Goal: Information Seeking & Learning: Learn about a topic

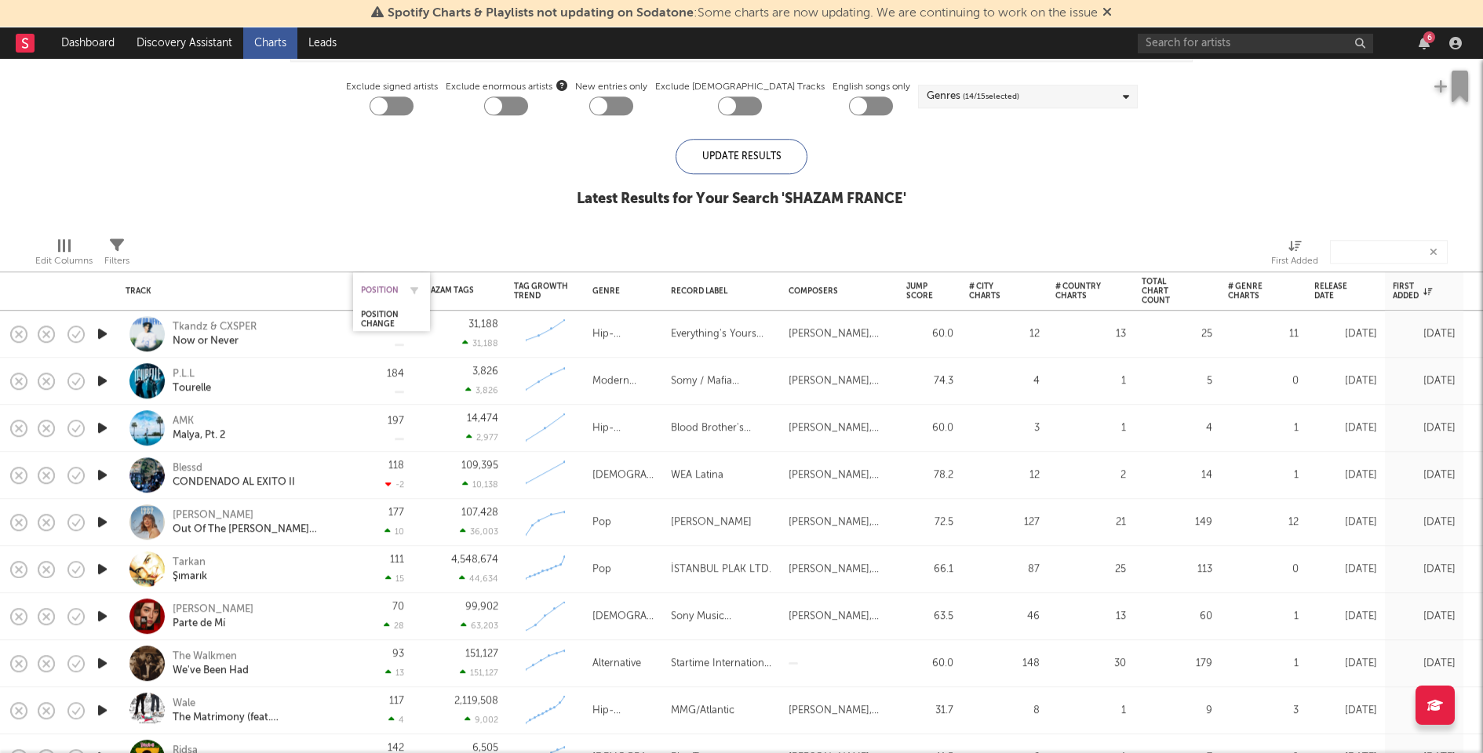
click at [379, 287] on div "Position" at bounding box center [380, 290] width 38 height 9
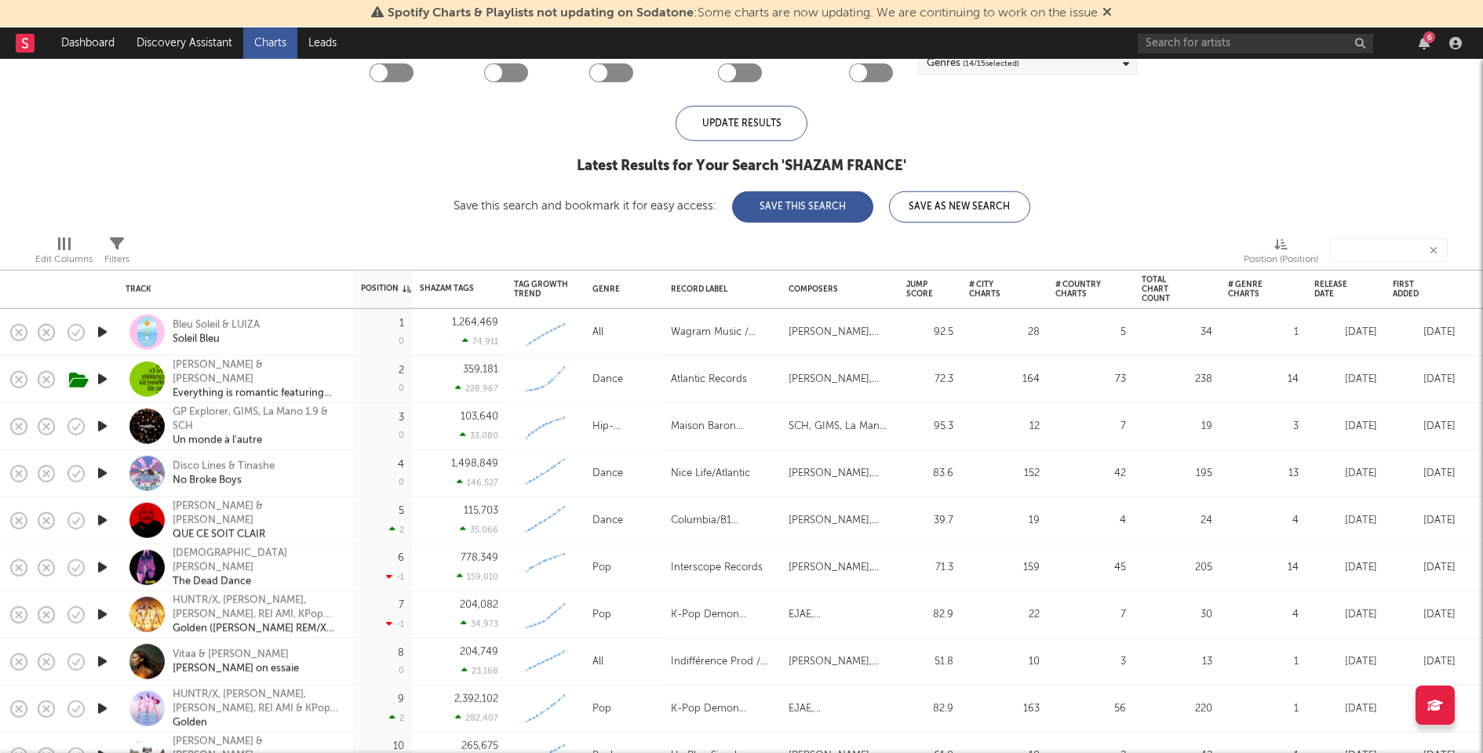
click at [97, 380] on icon "button" at bounding box center [102, 380] width 16 height 20
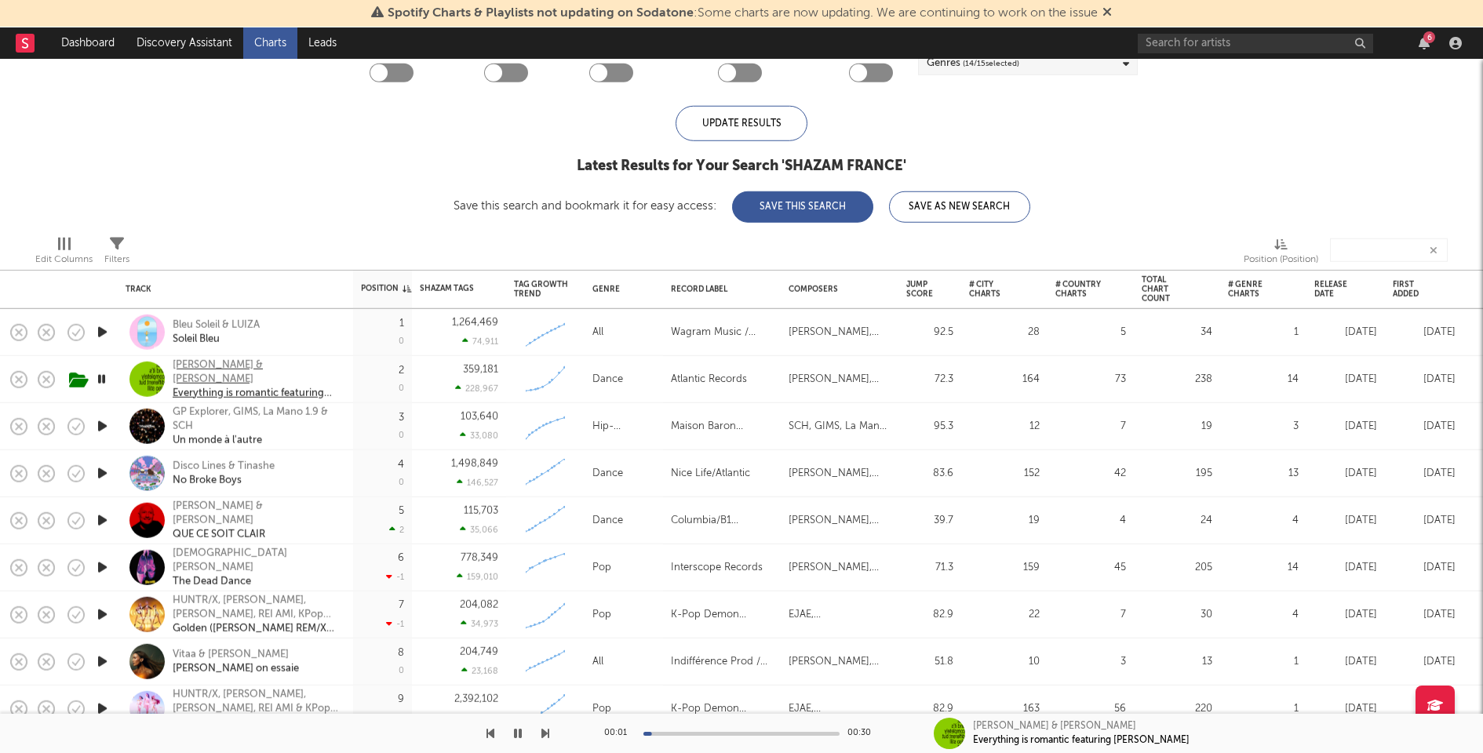
click at [197, 376] on div "Charli xcx & Caroline Polachek" at bounding box center [257, 372] width 169 height 28
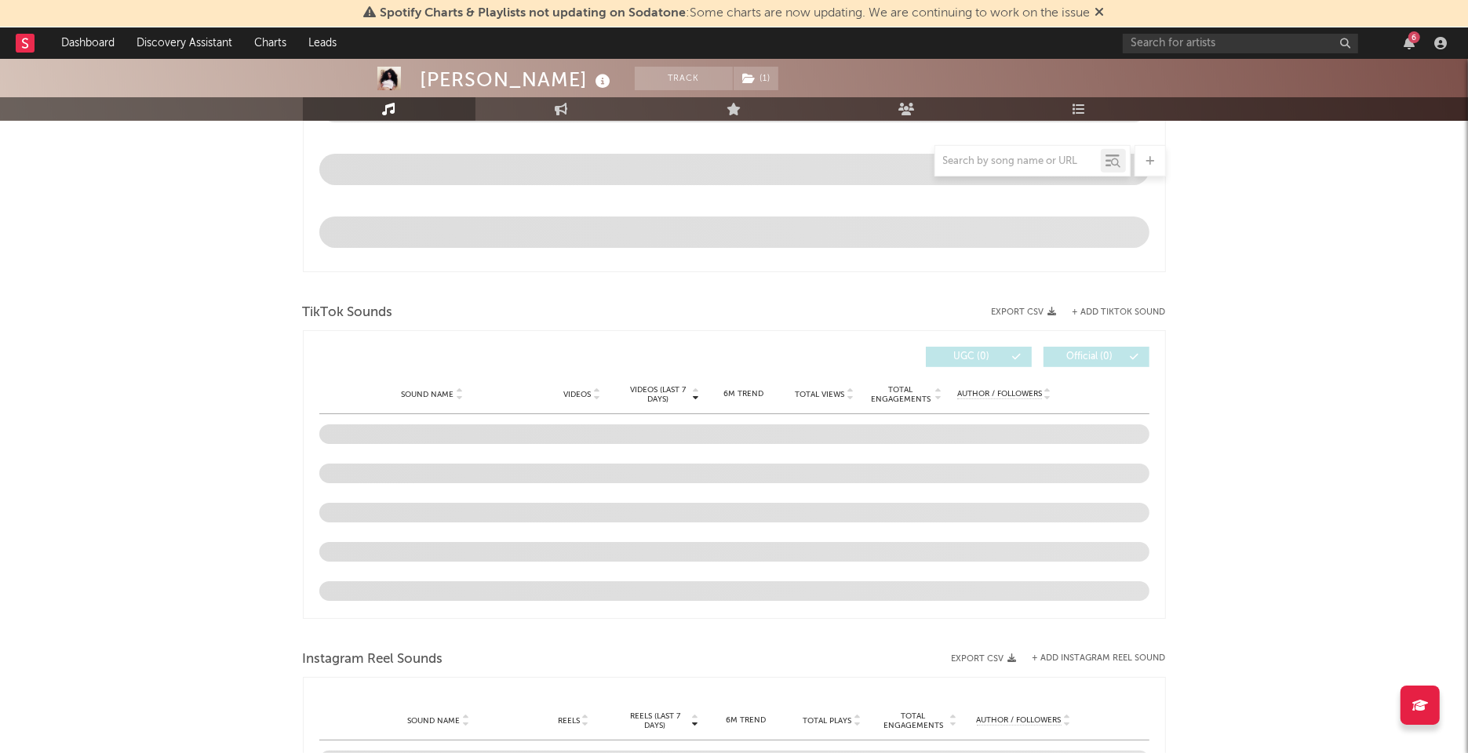
select select "6m"
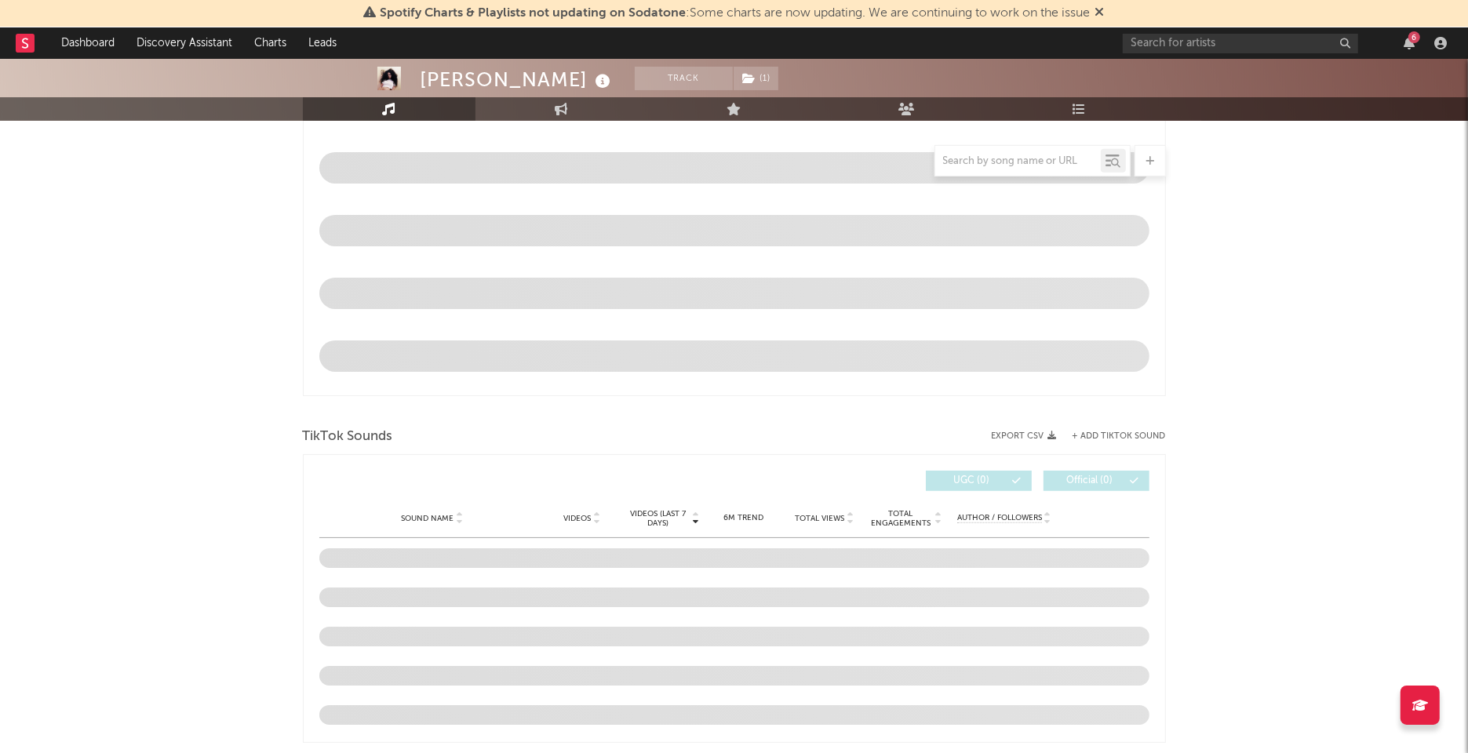
scroll to position [861, 0]
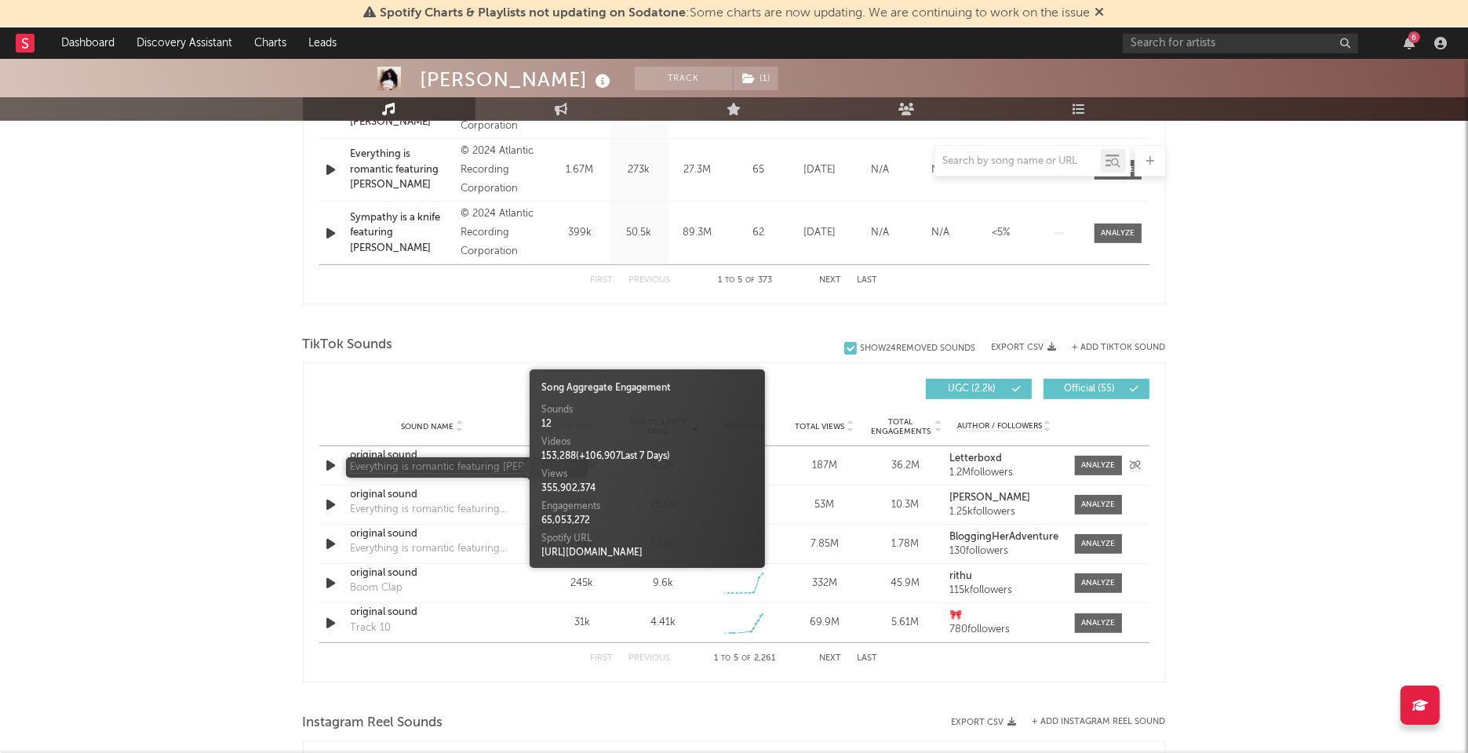
click at [475, 474] on div "Everything is romantic featuring caroline polachek" at bounding box center [433, 471] width 164 height 16
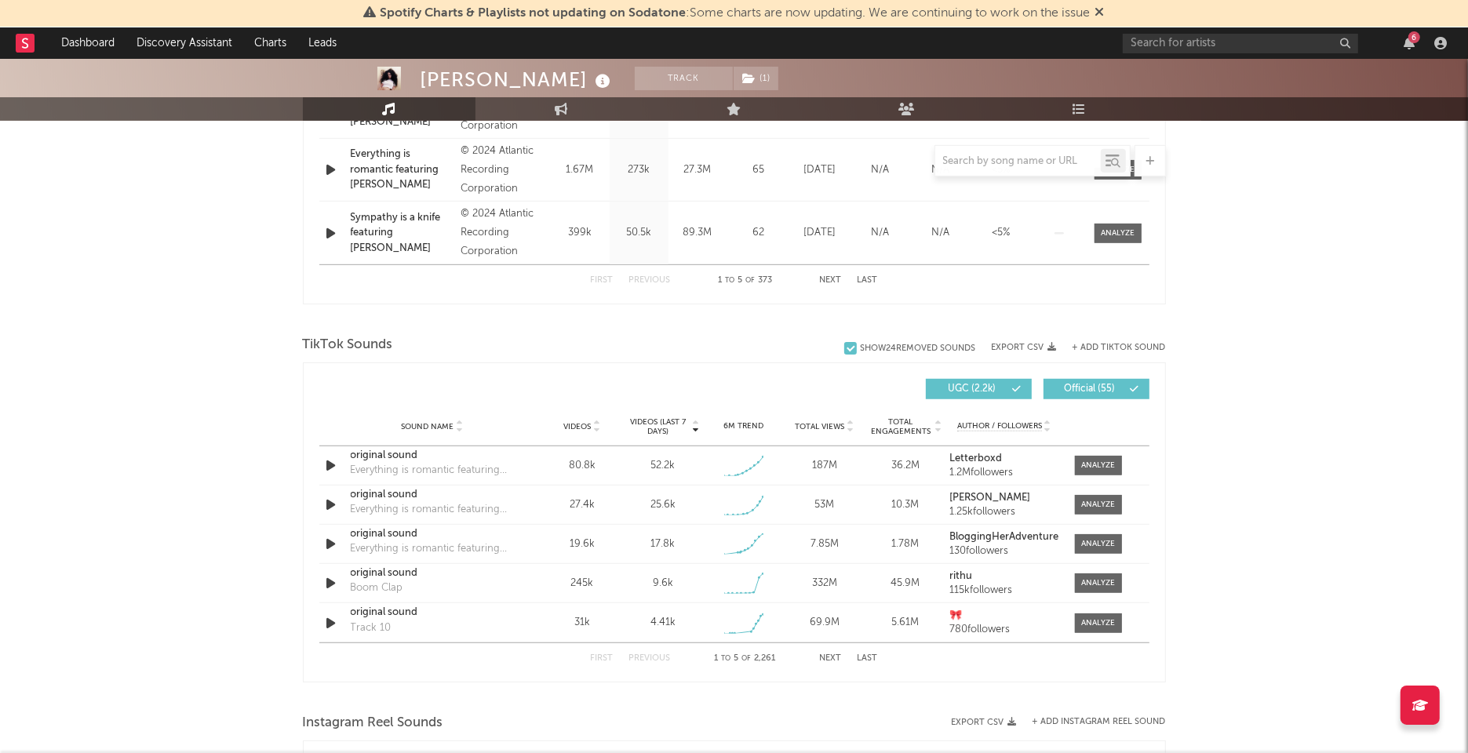
click at [420, 432] on div "Sound Name Videos Videos (last 7 days) Weekly Growth % 6M Trend Total Views Tot…" at bounding box center [734, 426] width 830 height 39
click at [397, 452] on div "original sound" at bounding box center [433, 456] width 164 height 16
click at [332, 506] on icon "button" at bounding box center [331, 505] width 16 height 20
click at [718, 732] on div at bounding box center [734, 734] width 196 height 4
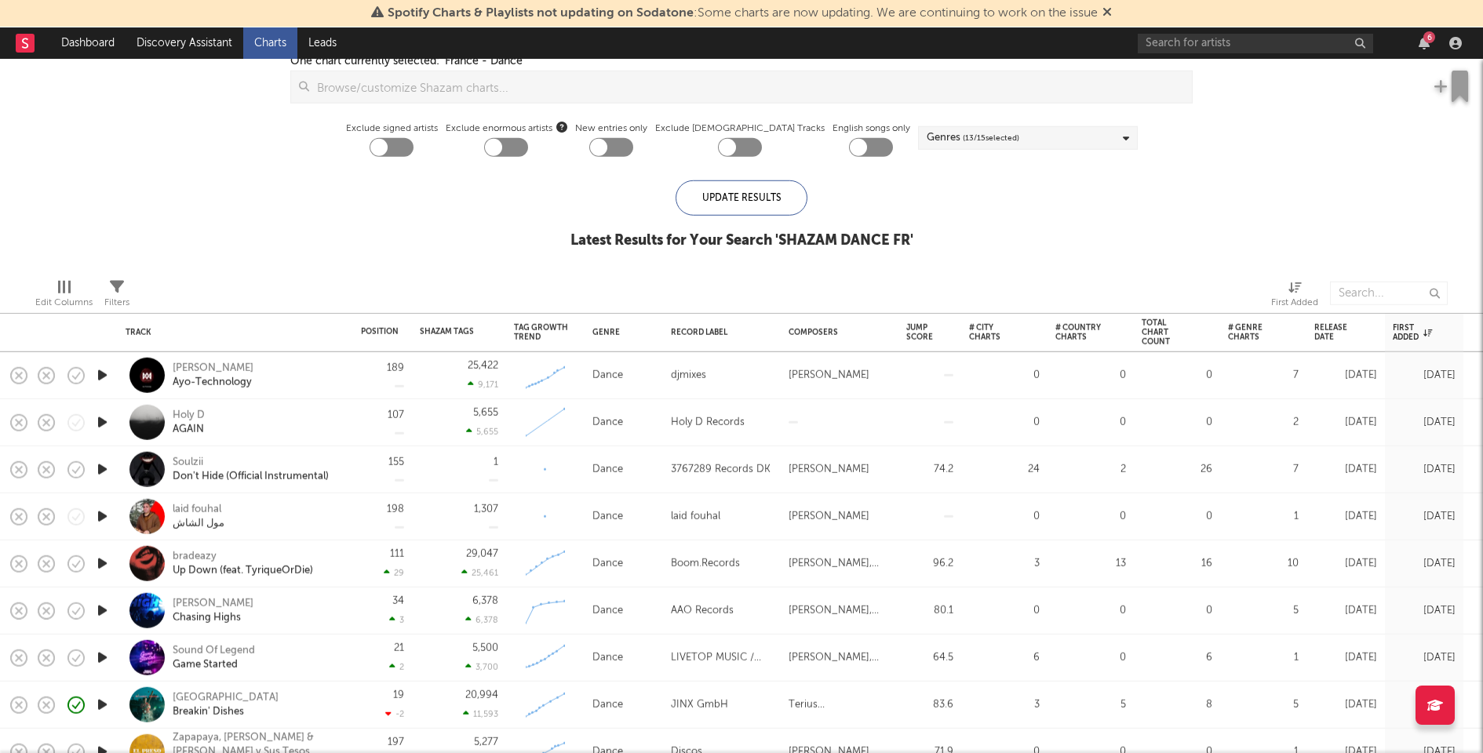
click at [105, 377] on icon "button" at bounding box center [102, 376] width 16 height 20
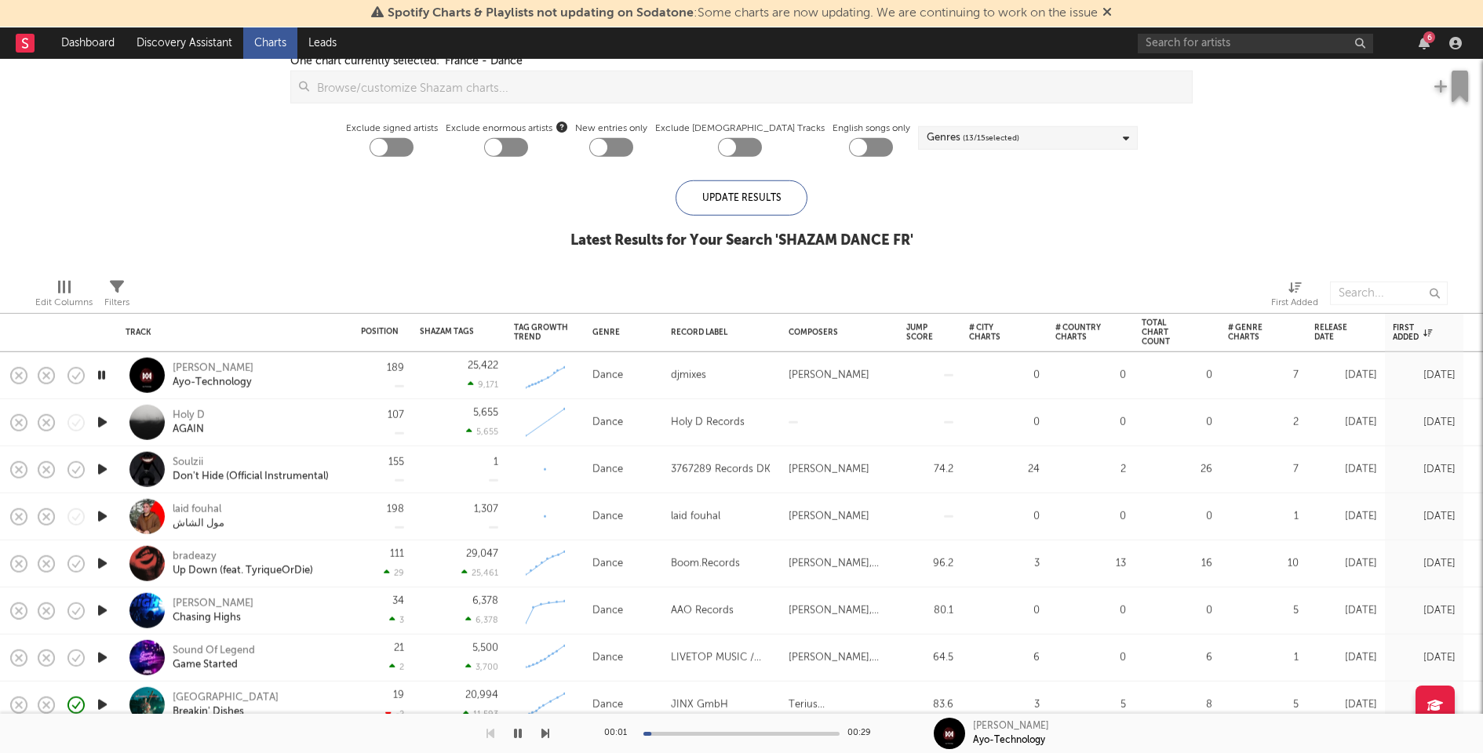
click at [100, 424] on icon "button" at bounding box center [102, 423] width 16 height 20
click at [100, 468] on icon "button" at bounding box center [102, 470] width 16 height 20
click at [1420, 39] on icon "button" at bounding box center [1424, 43] width 11 height 13
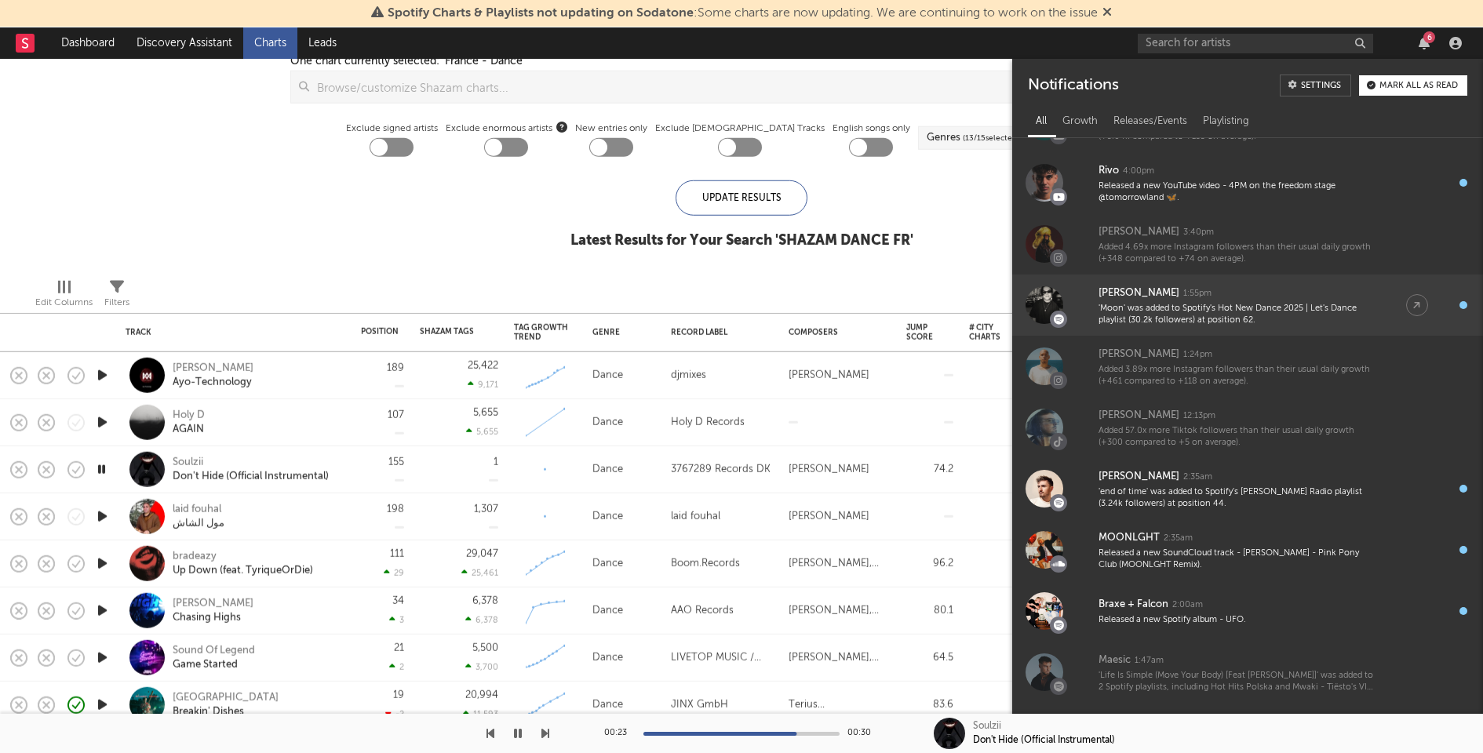
scroll to position [141, 0]
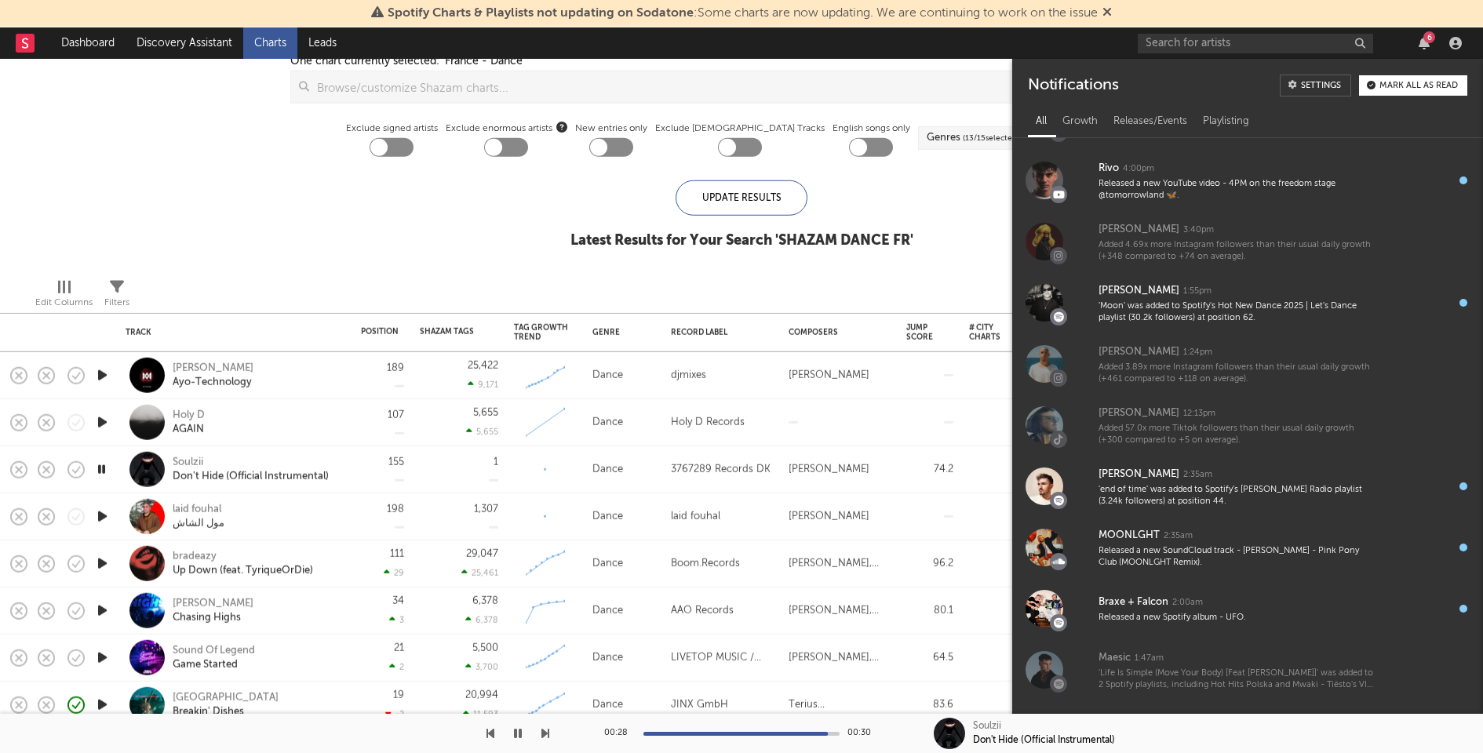
click at [1416, 84] on div "Mark all as read" at bounding box center [1418, 86] width 78 height 9
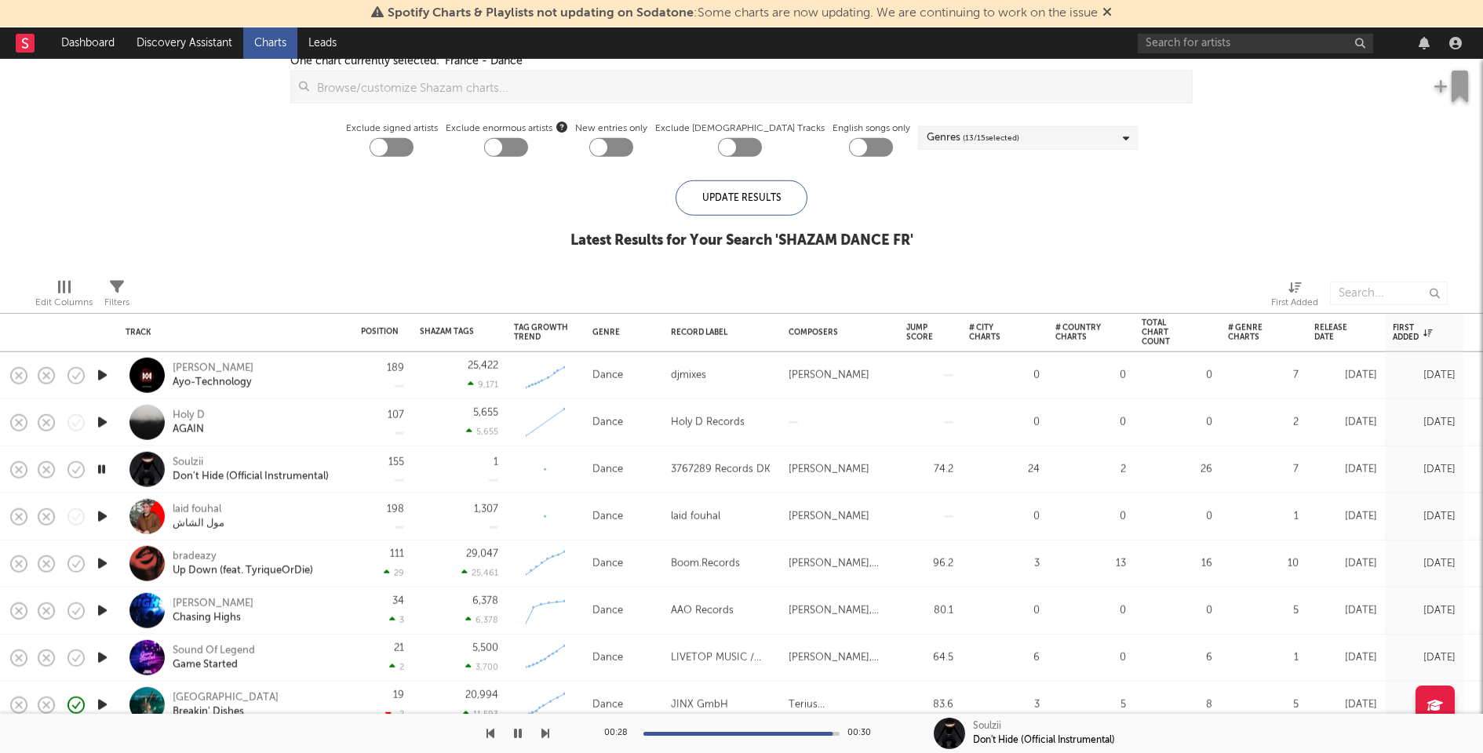
click at [319, 134] on div "Territories United States Canada Australia China Japan New Zealand Global Mexic…" at bounding box center [741, 7] width 918 height 315
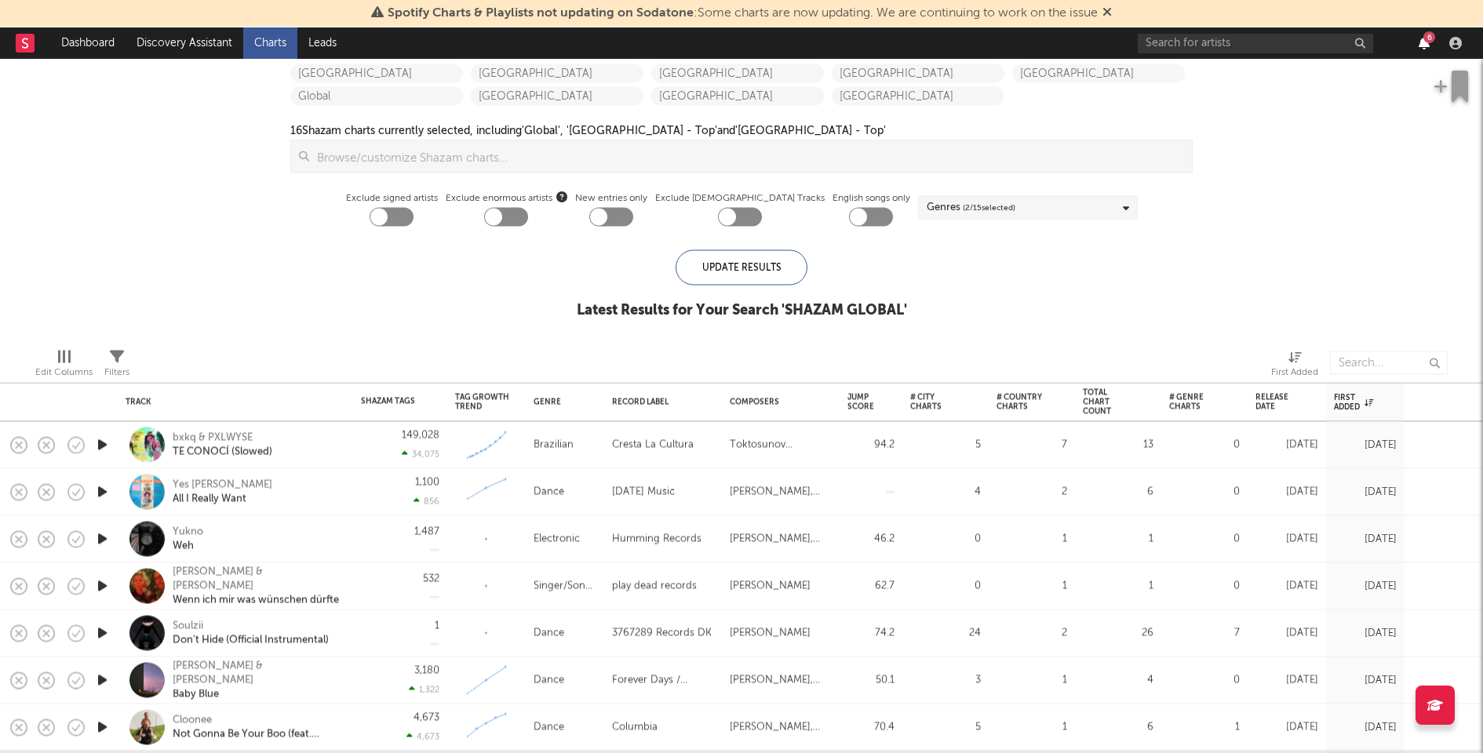
click at [1426, 42] on icon "button" at bounding box center [1424, 43] width 11 height 13
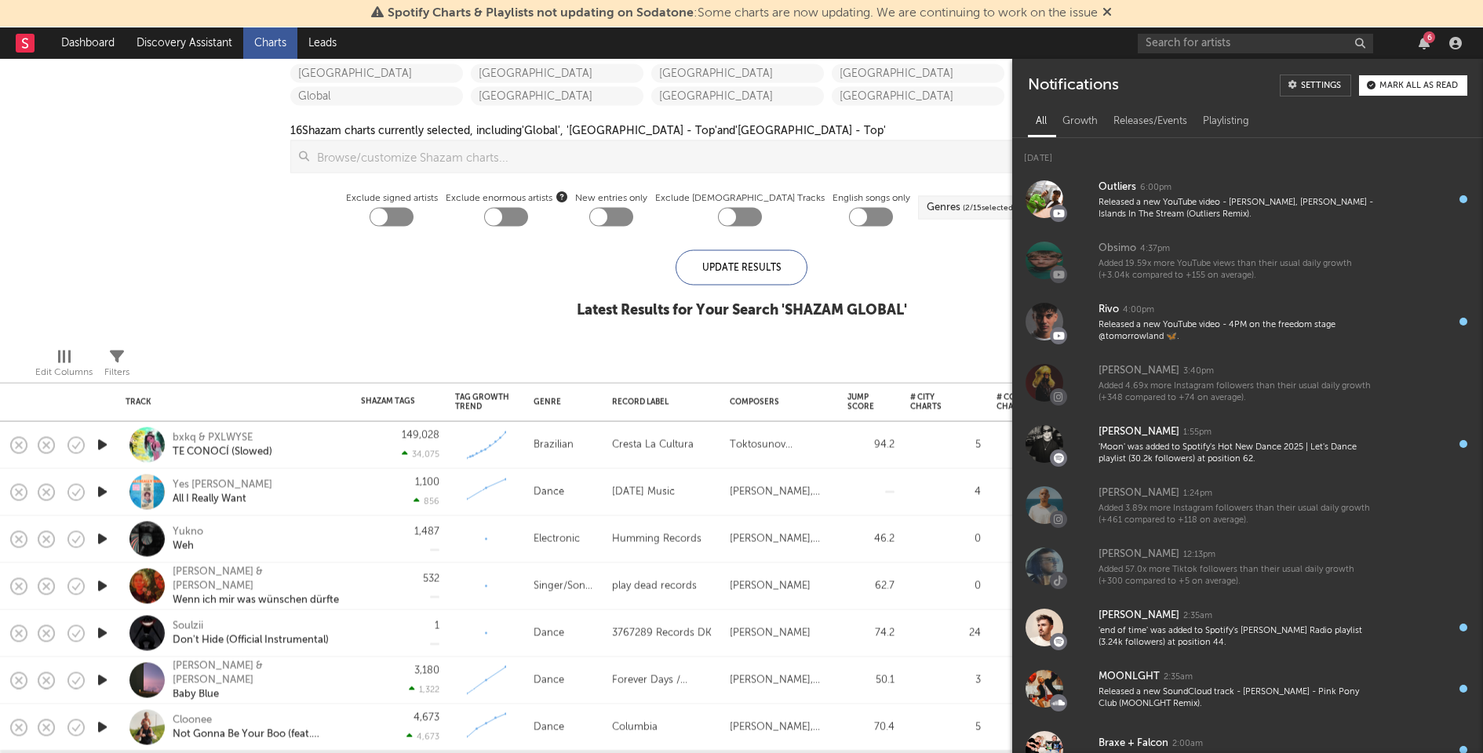
click at [1403, 90] on button "Mark all as read" at bounding box center [1413, 85] width 108 height 20
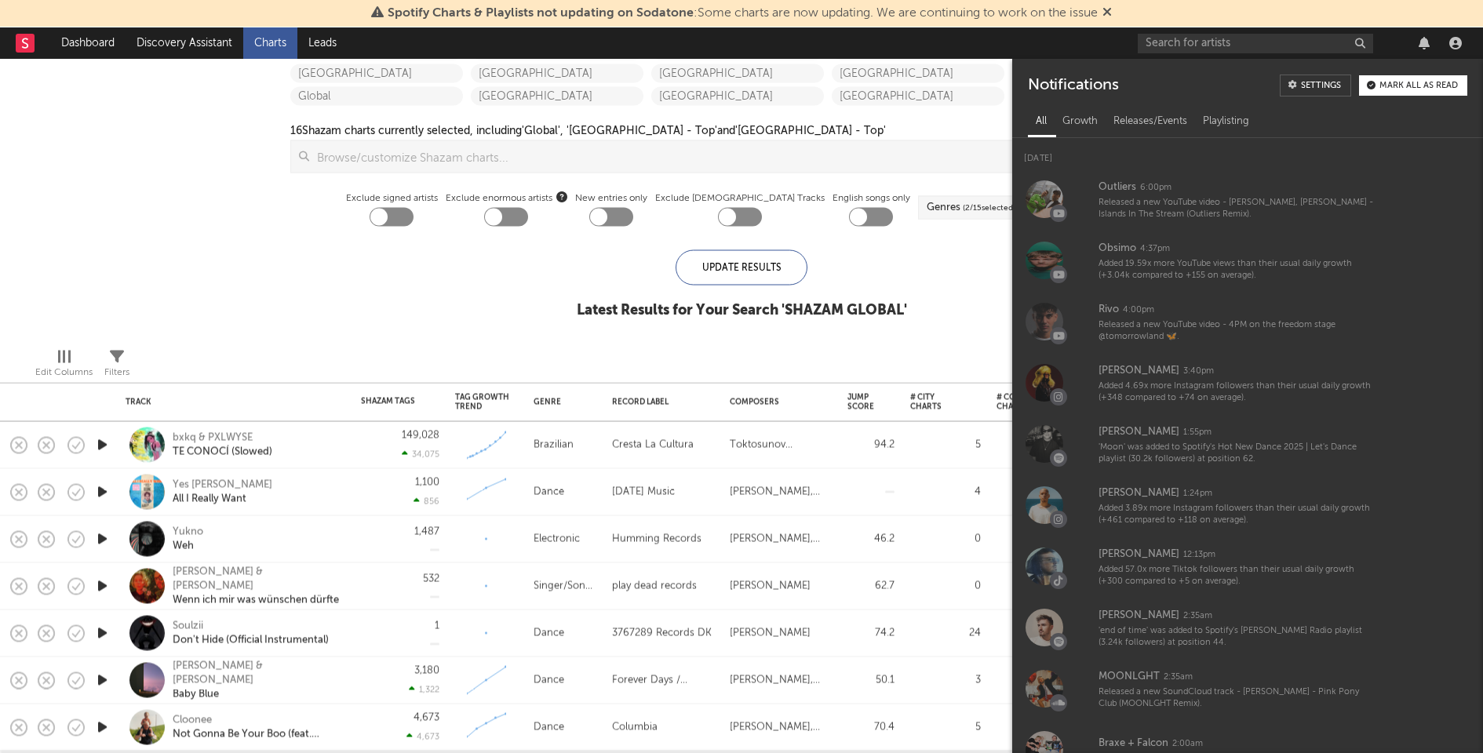
click at [49, 167] on div "iTunes Top 100 Soundcloud Playlists [PERSON_NAME] QQ BMAT Blocklist ( 49 ) Save…" at bounding box center [741, 112] width 1483 height 447
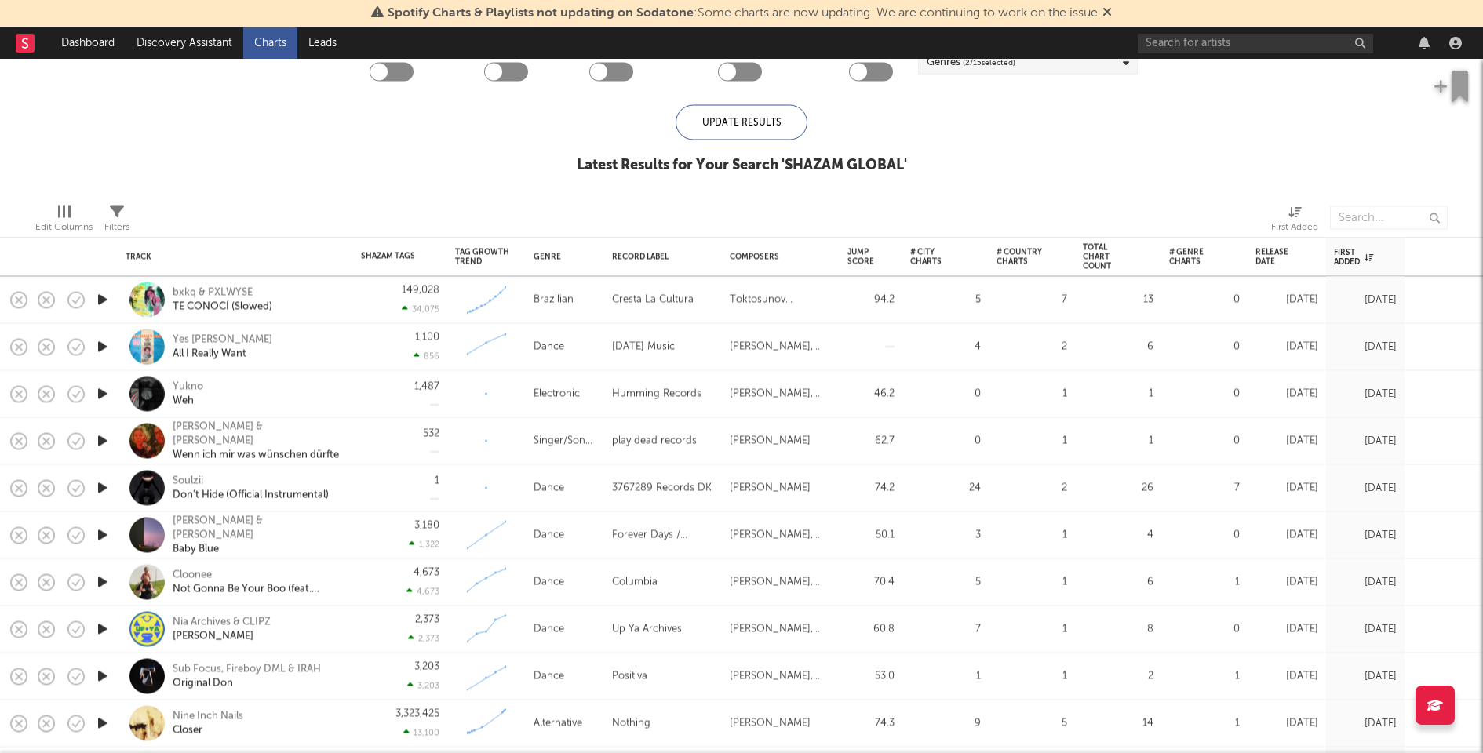
click at [376, 589] on div "4,673 4,673" at bounding box center [400, 582] width 78 height 46
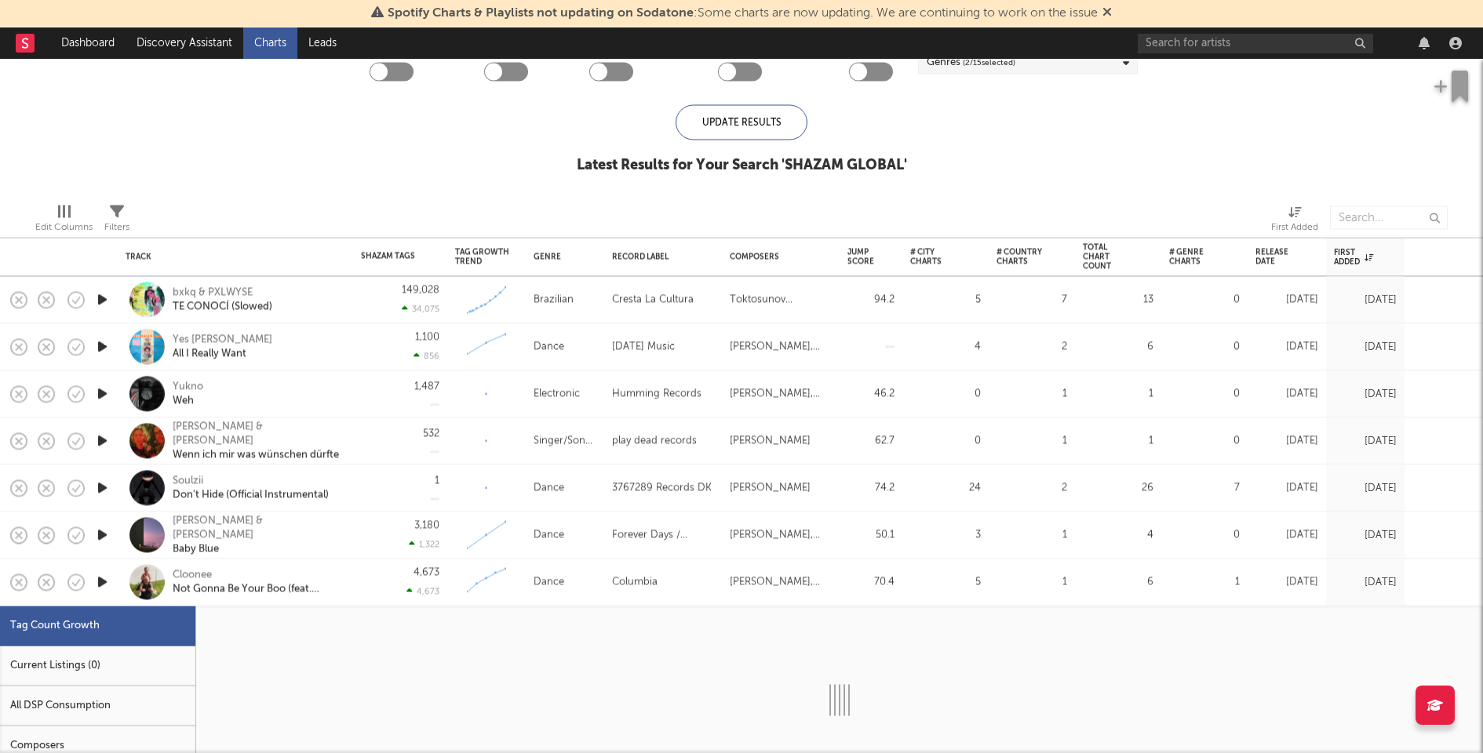
select select "1w"
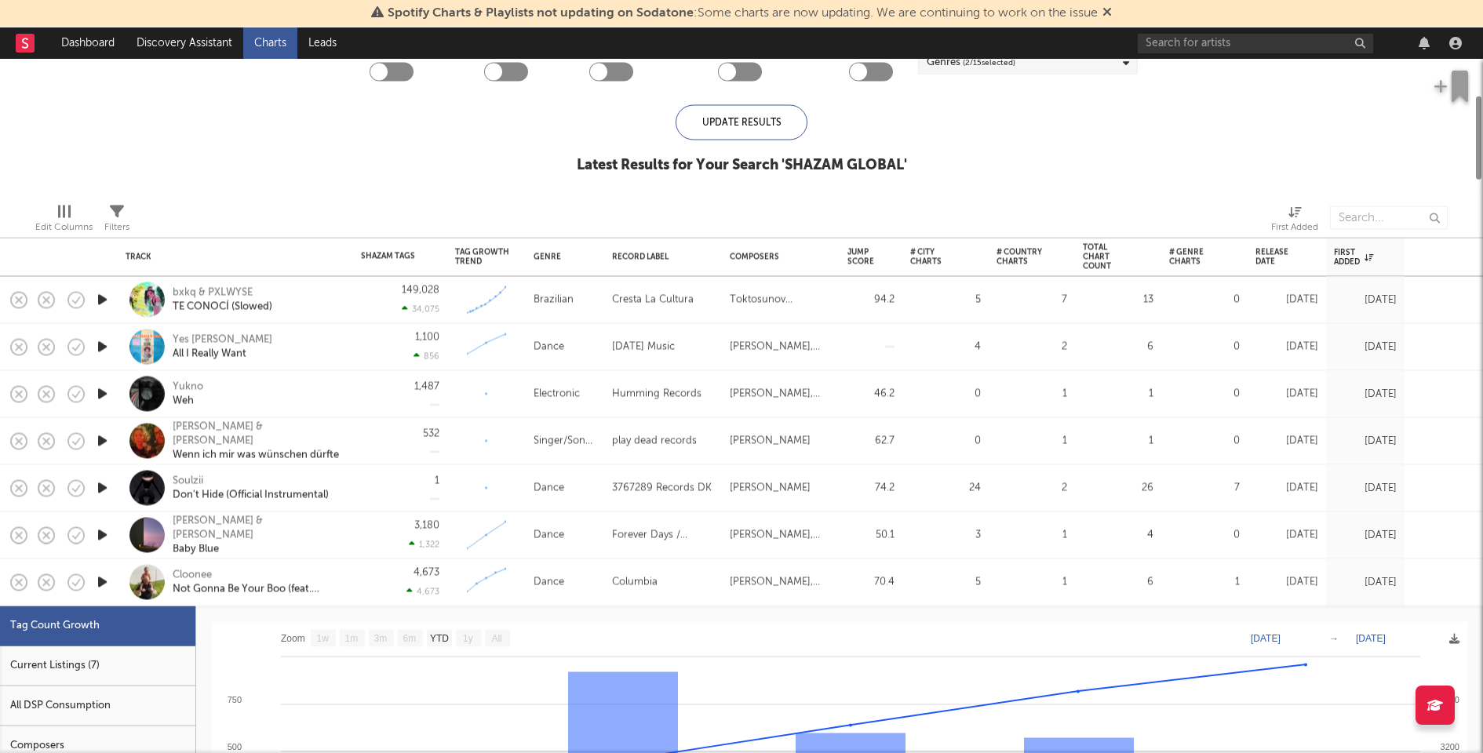
click at [83, 656] on div "Current Listings (7)" at bounding box center [97, 667] width 195 height 40
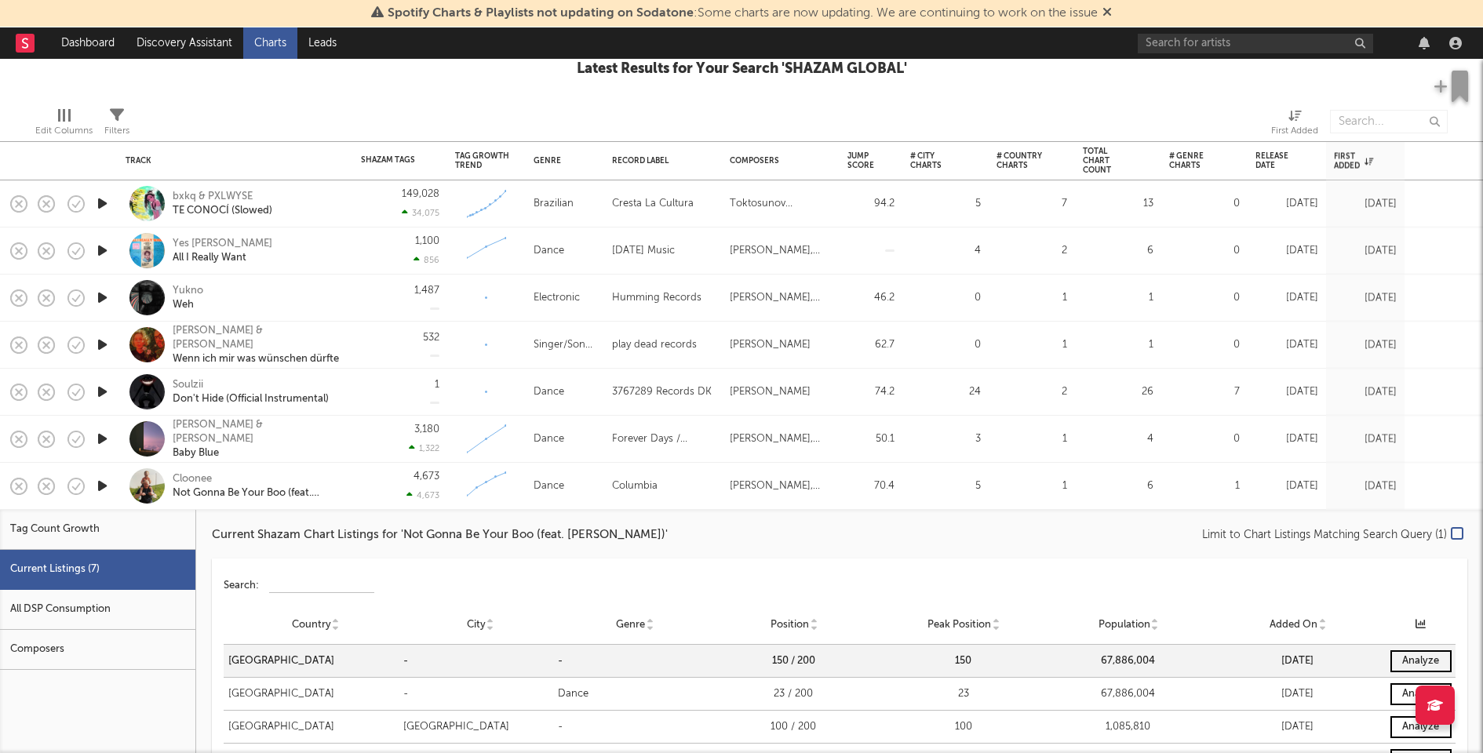
click at [364, 492] on div "4,673 4,673" at bounding box center [400, 486] width 78 height 46
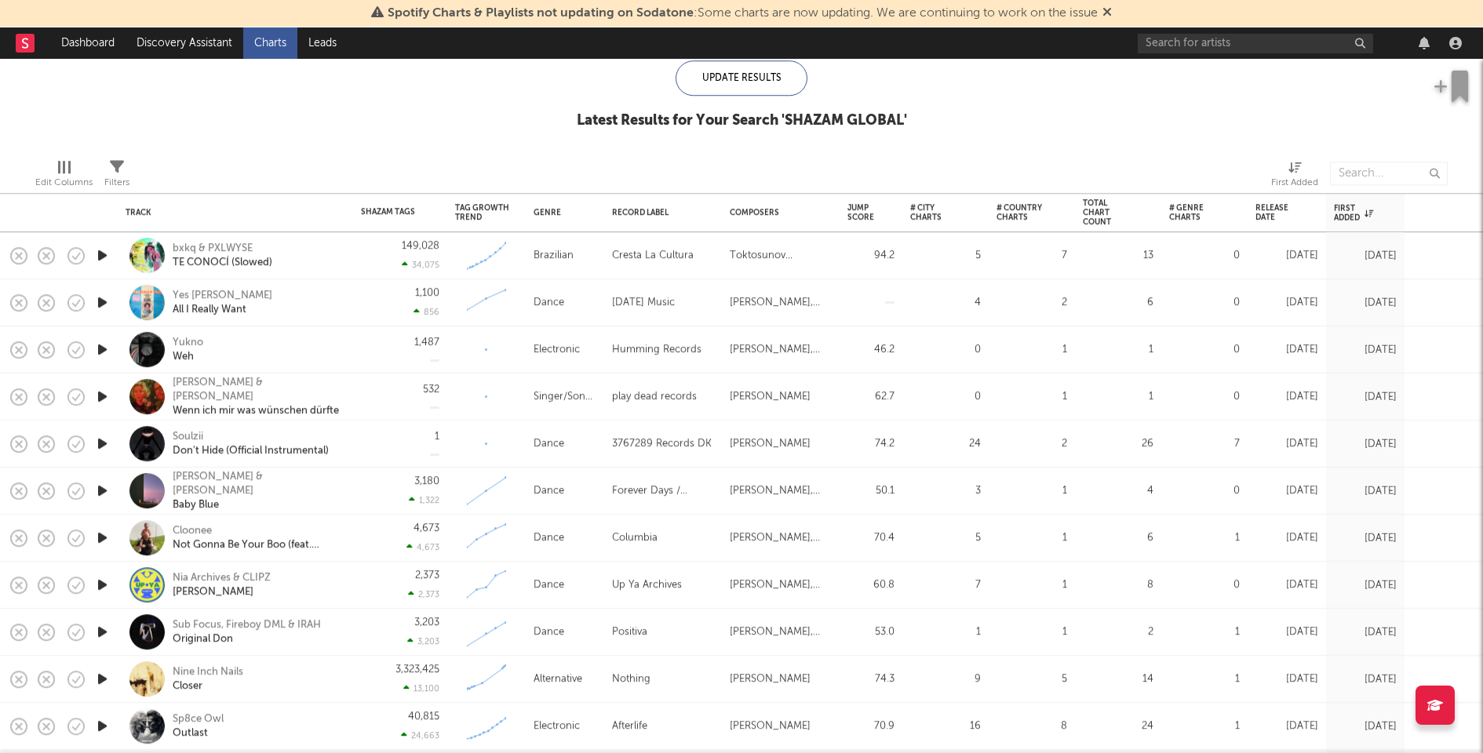
click at [100, 443] on icon "button" at bounding box center [102, 444] width 16 height 20
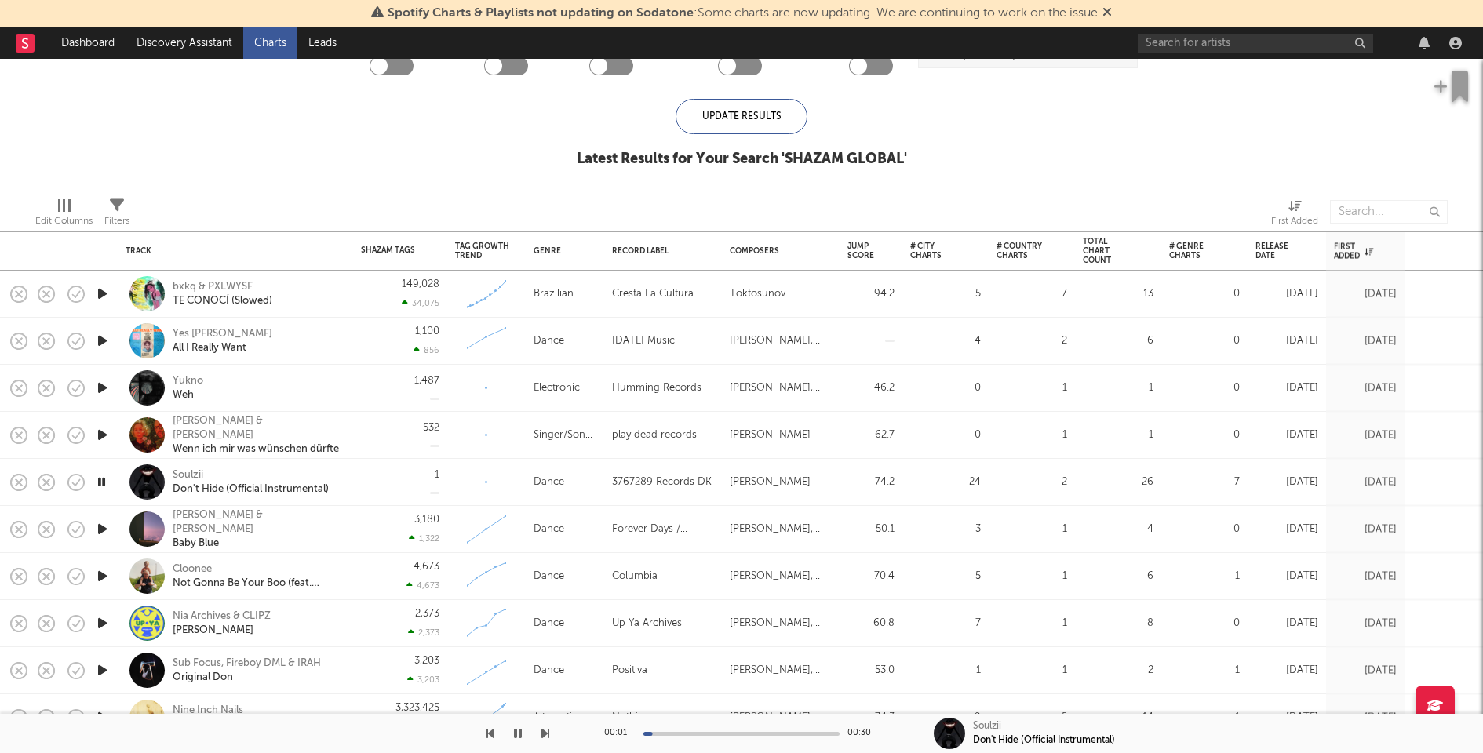
click at [102, 430] on icon "button" at bounding box center [102, 435] width 16 height 20
click at [102, 382] on icon "button" at bounding box center [102, 388] width 16 height 20
click at [100, 337] on icon "button" at bounding box center [102, 341] width 16 height 20
click at [324, 333] on div "Yes Boone All I Really Want" at bounding box center [257, 341] width 169 height 28
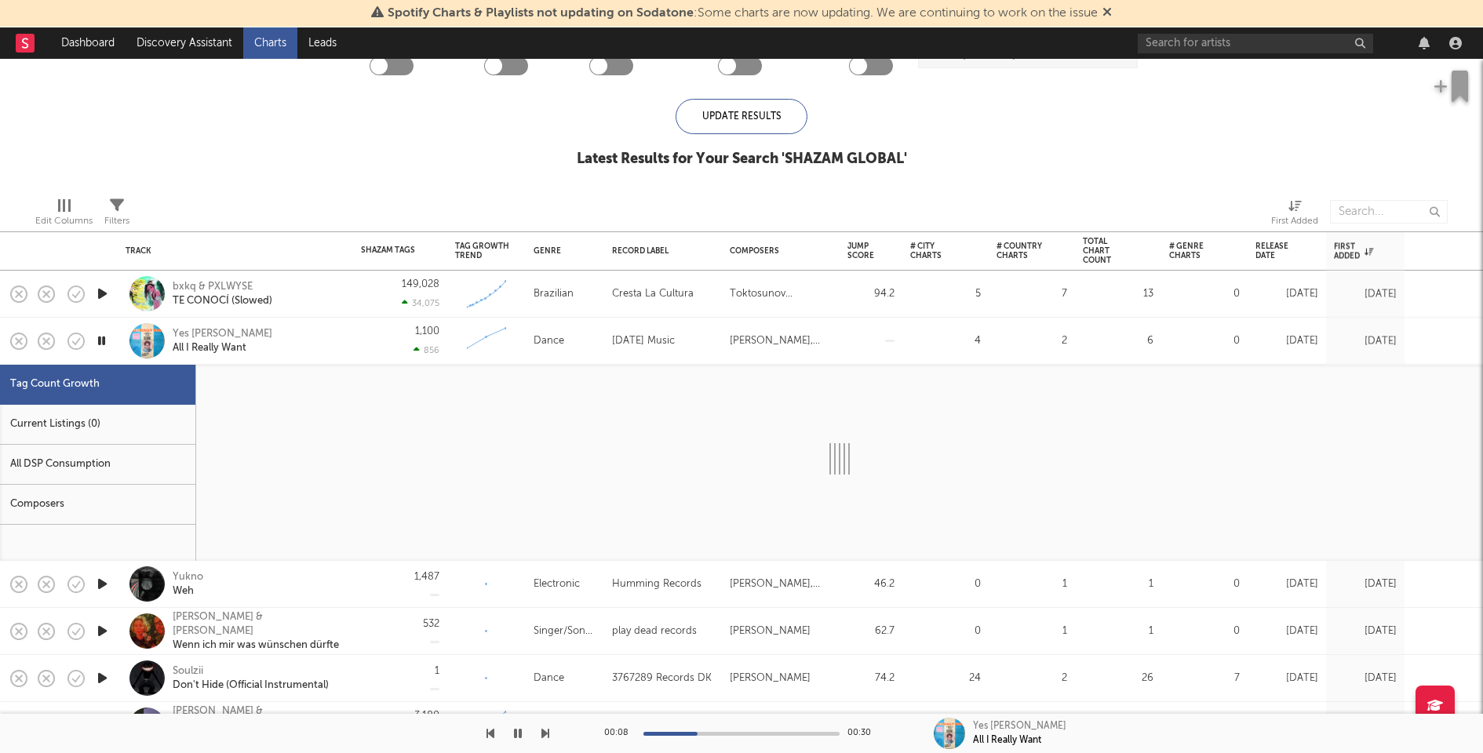
click at [126, 422] on div "Current Listings (0)" at bounding box center [97, 425] width 195 height 40
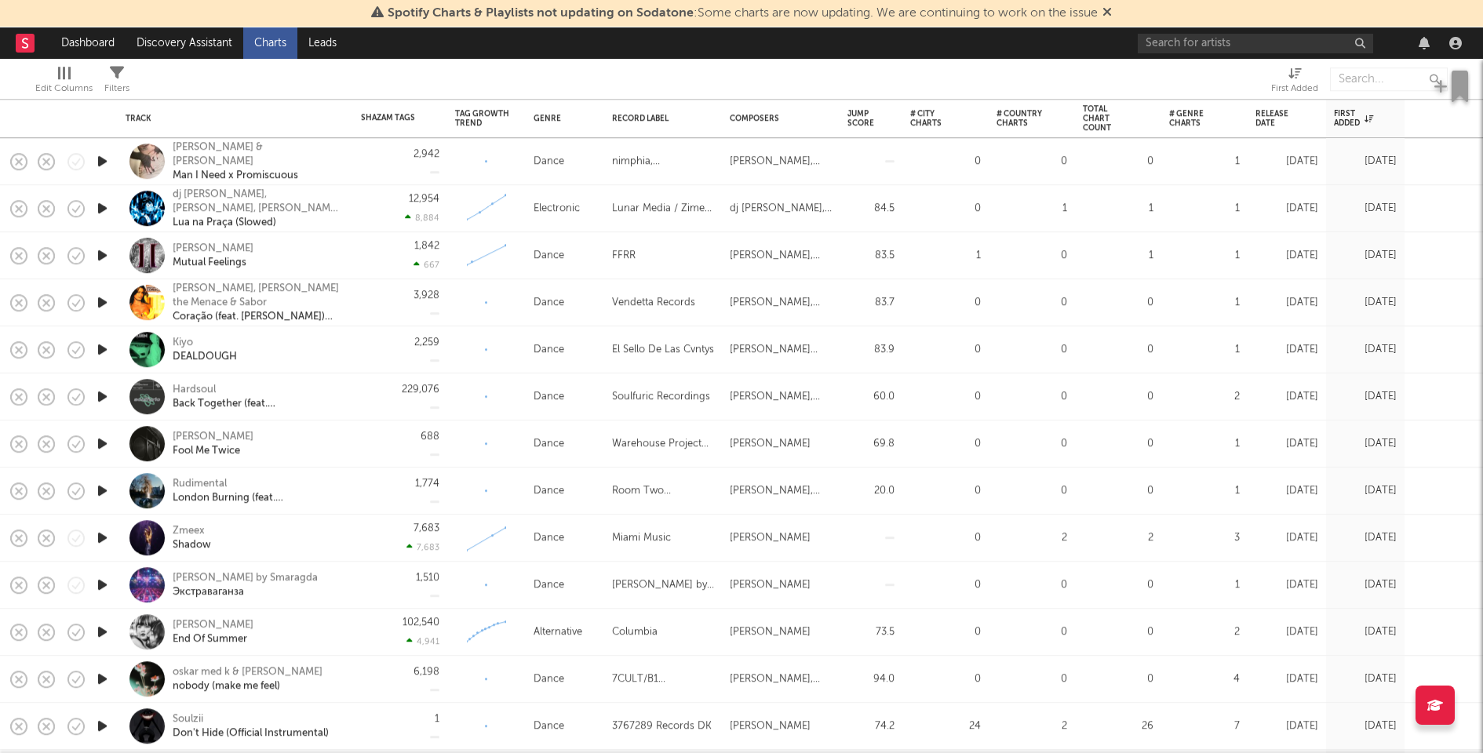
click at [103, 635] on icon "button" at bounding box center [102, 632] width 16 height 20
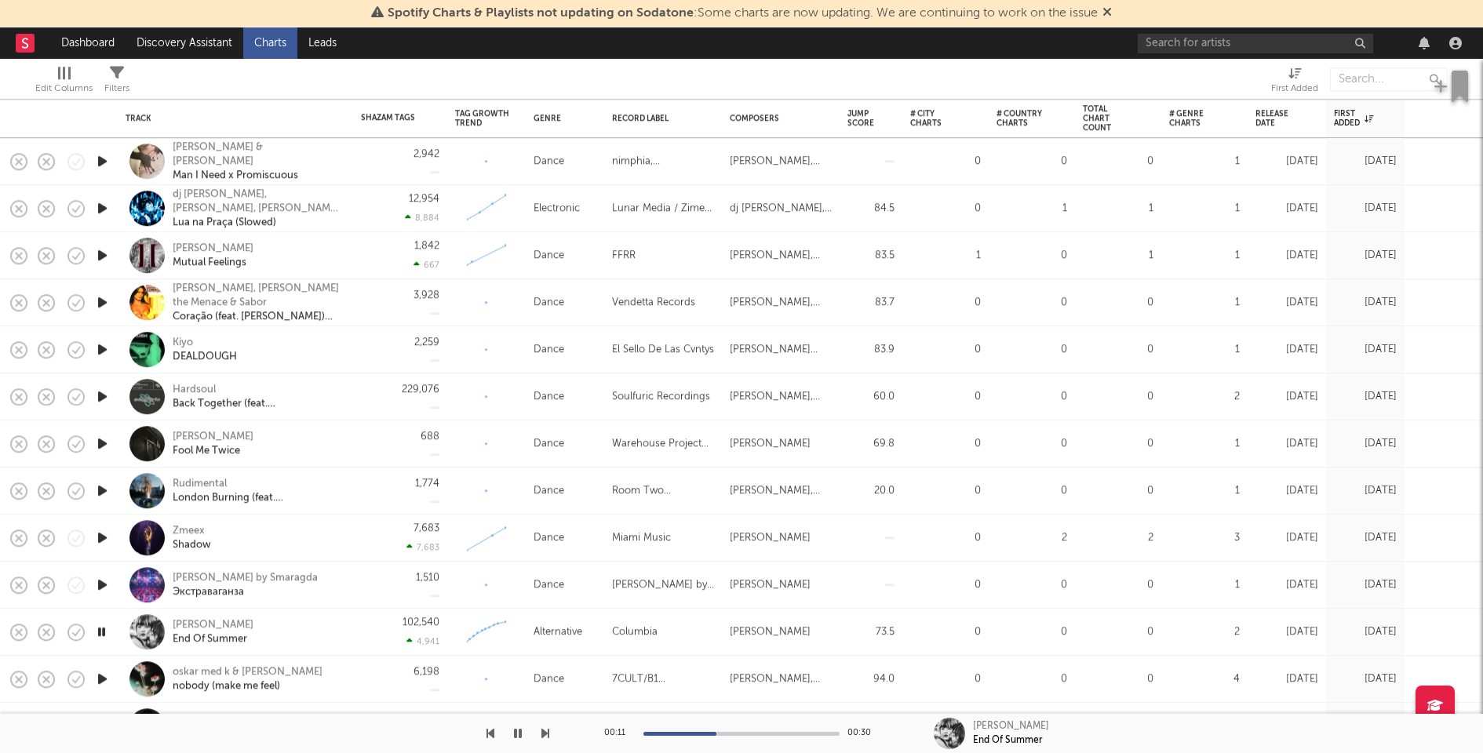
click at [100, 581] on icon "button" at bounding box center [102, 585] width 16 height 20
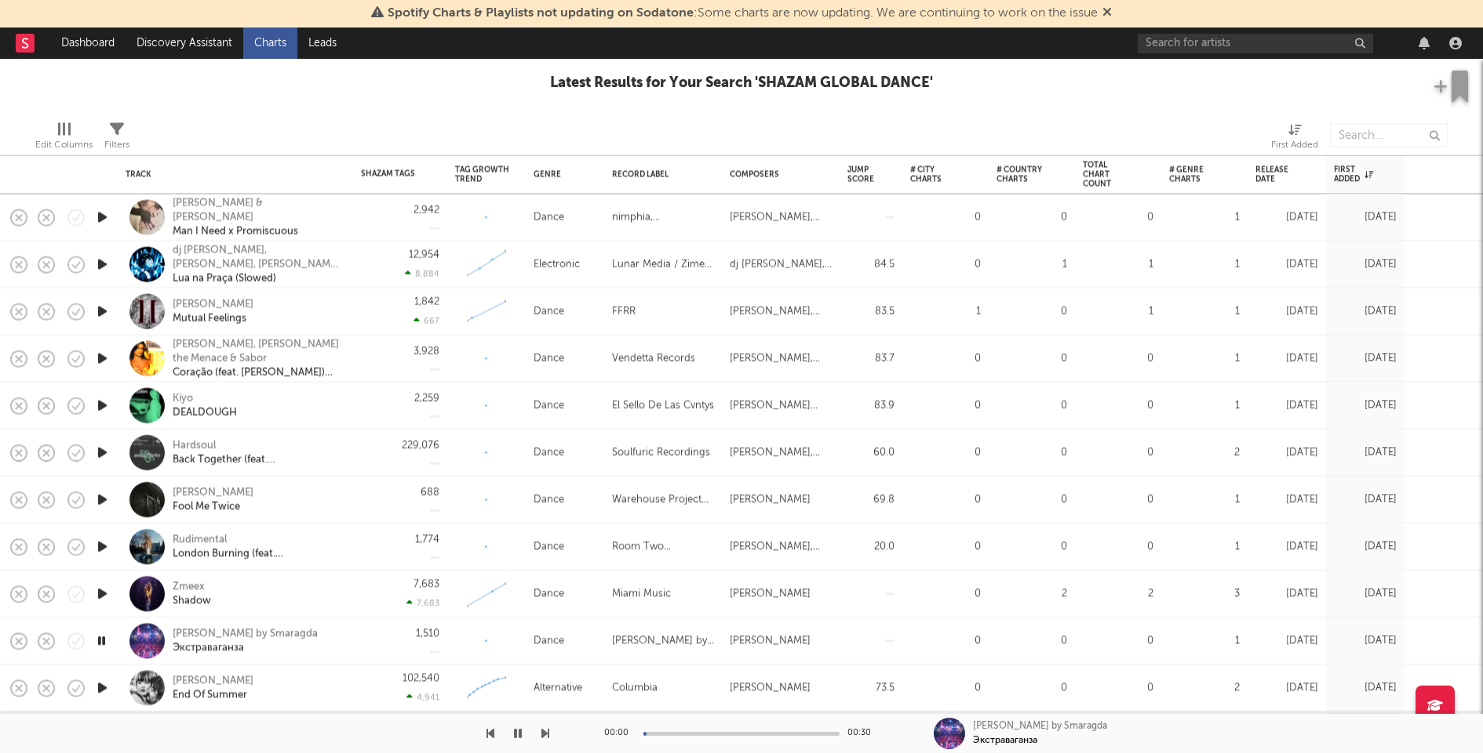
click at [100, 589] on icon "button" at bounding box center [102, 595] width 16 height 20
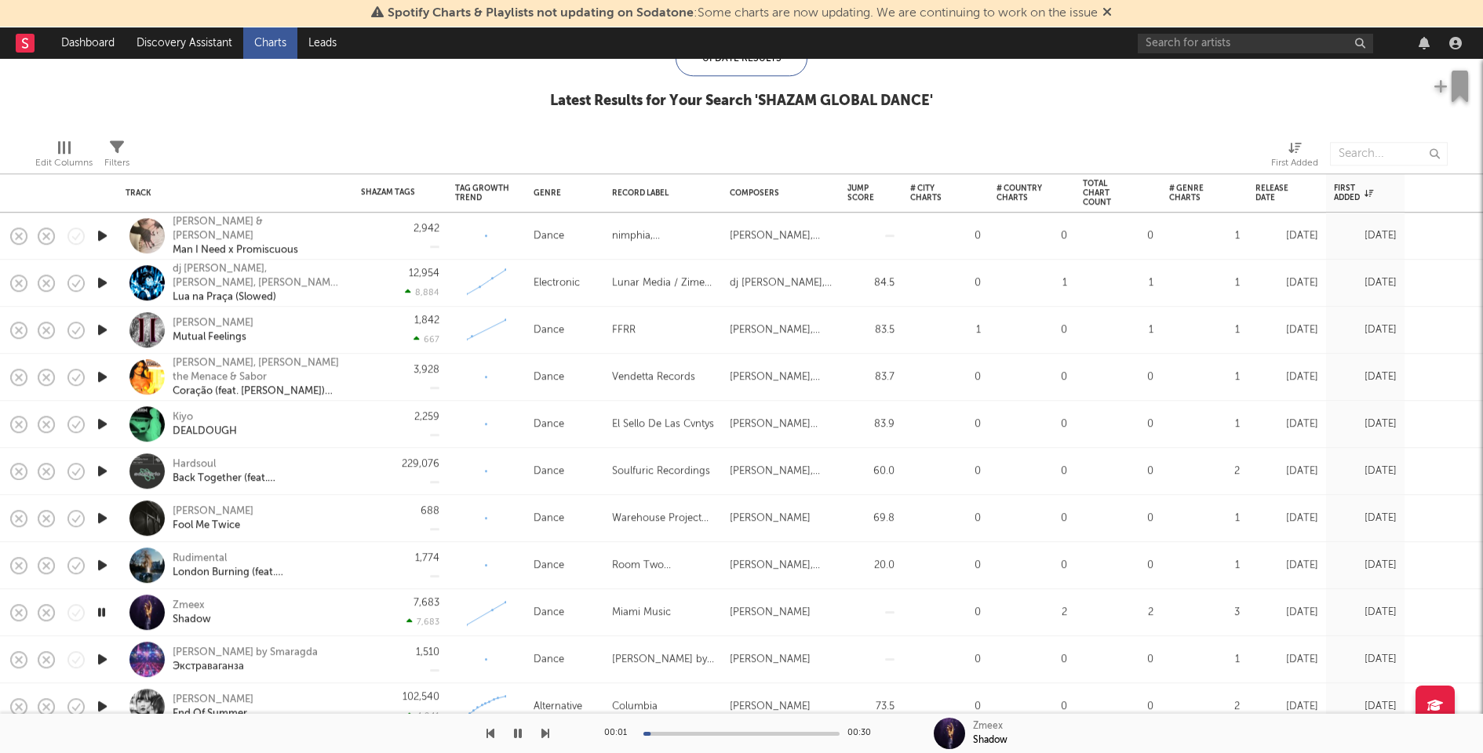
click at [101, 561] on icon "button" at bounding box center [102, 566] width 16 height 20
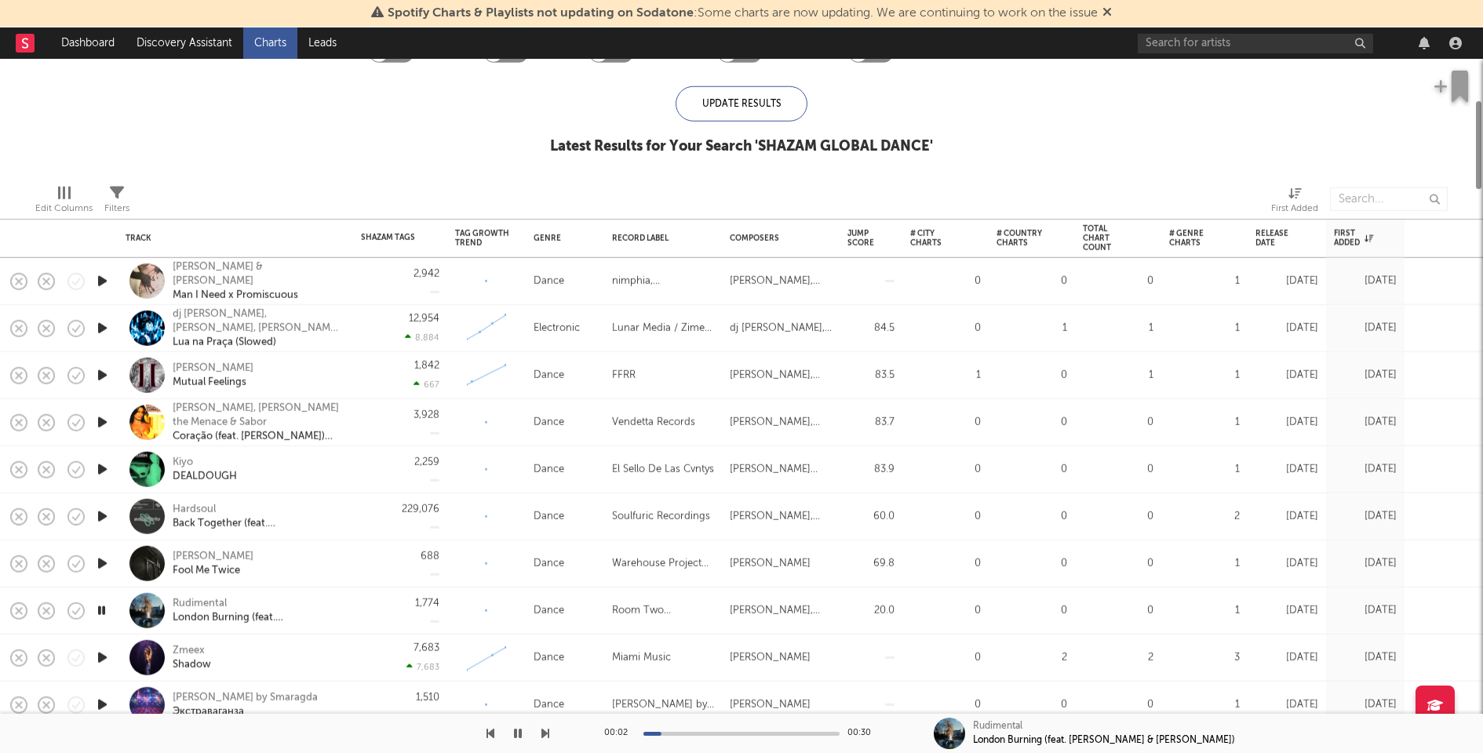
click at [101, 562] on icon "button" at bounding box center [102, 564] width 16 height 20
click at [104, 466] on icon "button" at bounding box center [102, 470] width 16 height 20
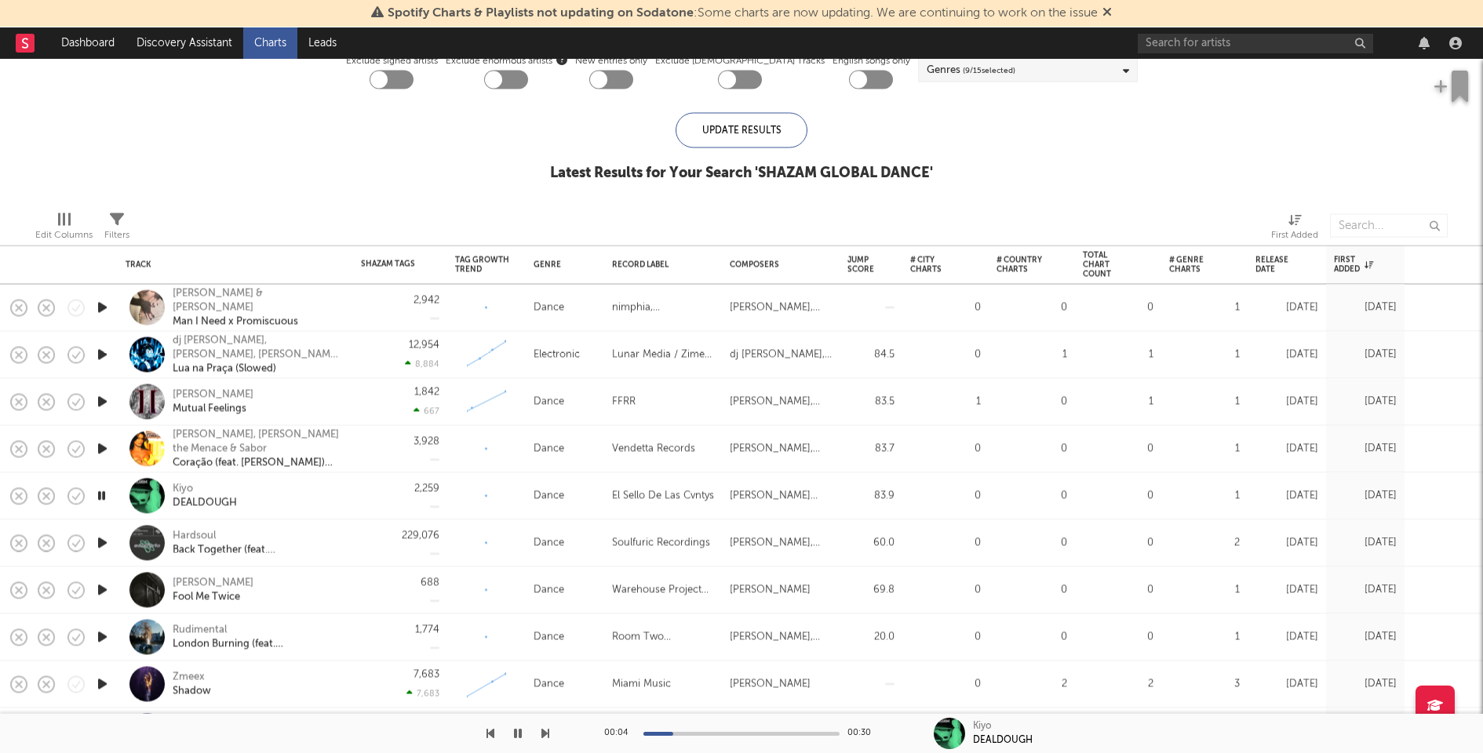
click at [104, 311] on icon "button" at bounding box center [102, 308] width 16 height 20
click at [731, 733] on div at bounding box center [741, 734] width 196 height 4
click at [93, 683] on div at bounding box center [101, 684] width 31 height 47
select select "1w"
click at [100, 683] on icon "button" at bounding box center [102, 685] width 16 height 20
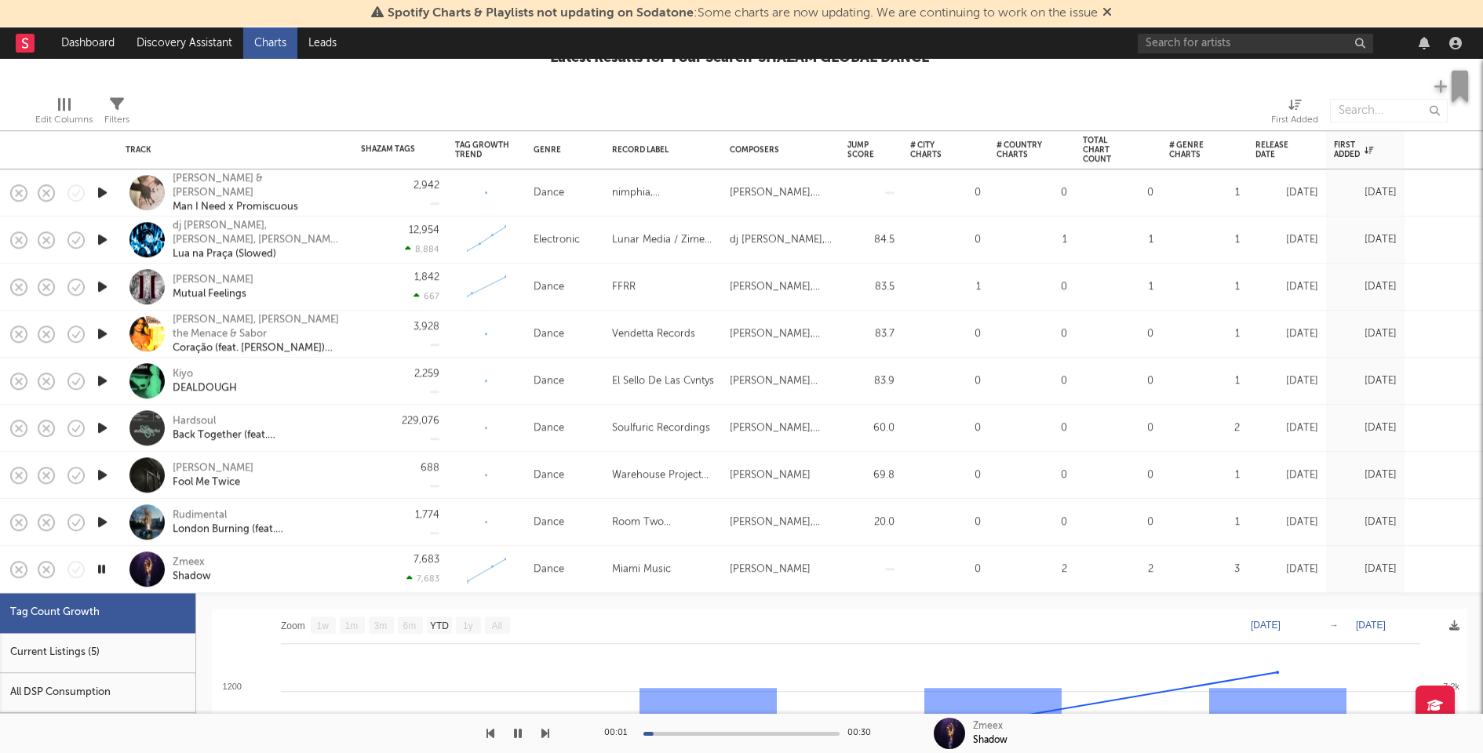
click at [341, 566] on div "Zmeex Shadow" at bounding box center [236, 569] width 220 height 46
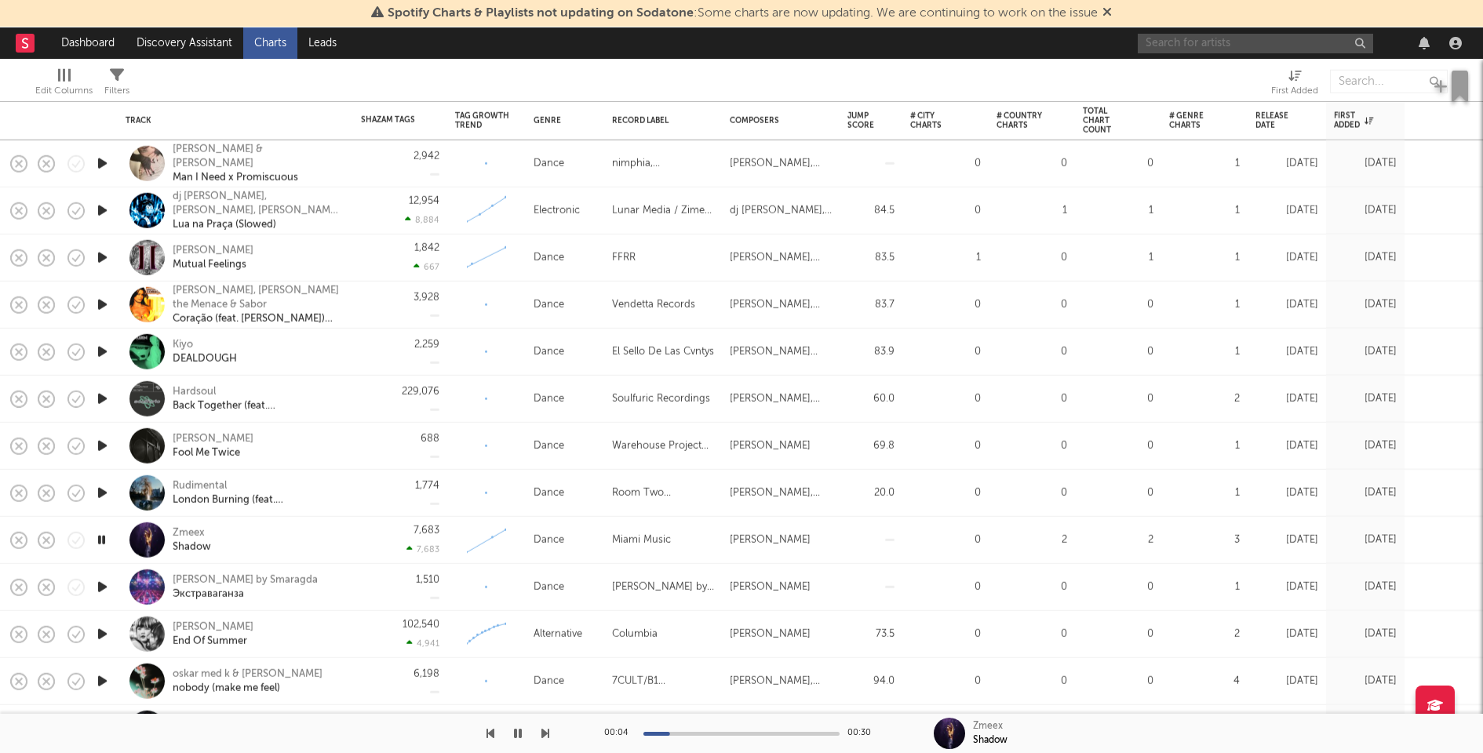
click at [1154, 42] on input "text" at bounding box center [1255, 44] width 235 height 20
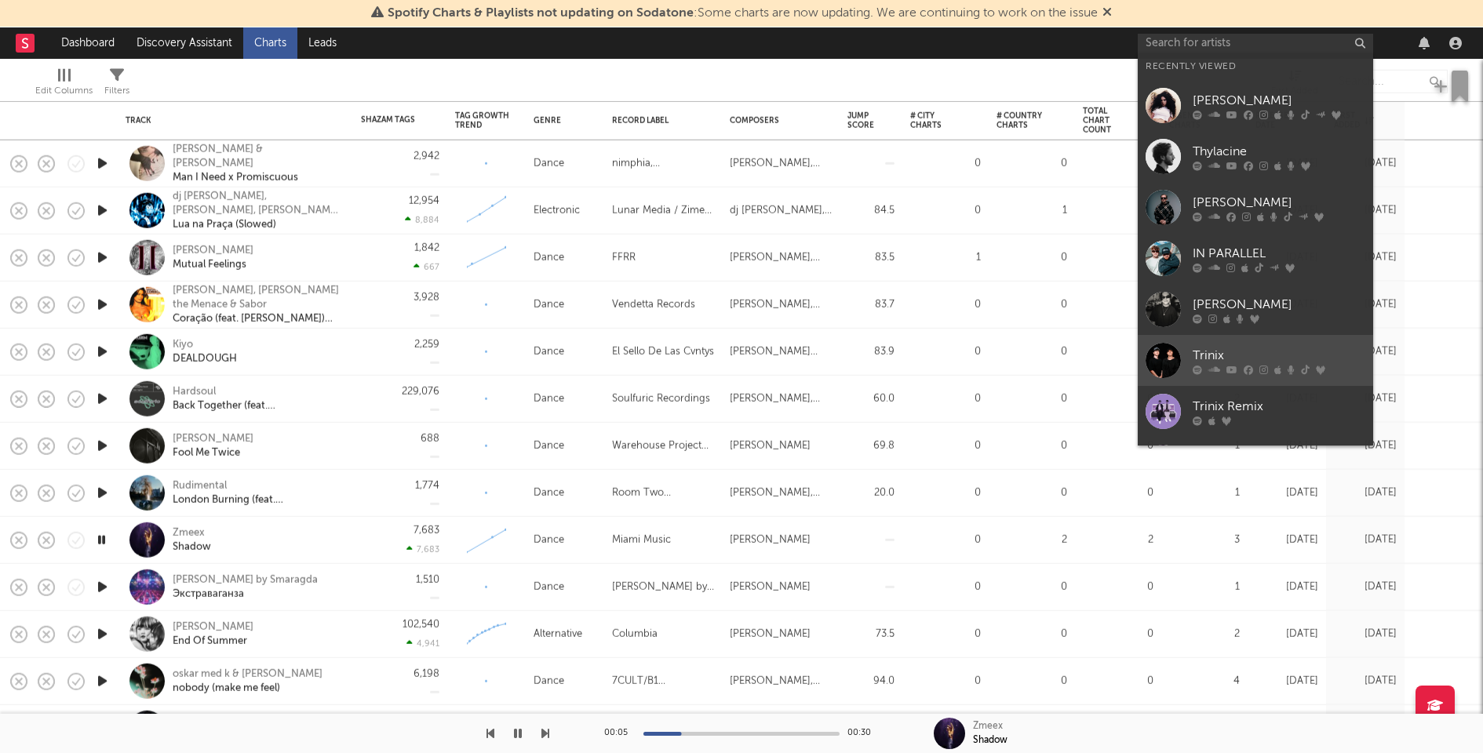
click at [1211, 353] on div "Trinix" at bounding box center [1279, 356] width 173 height 19
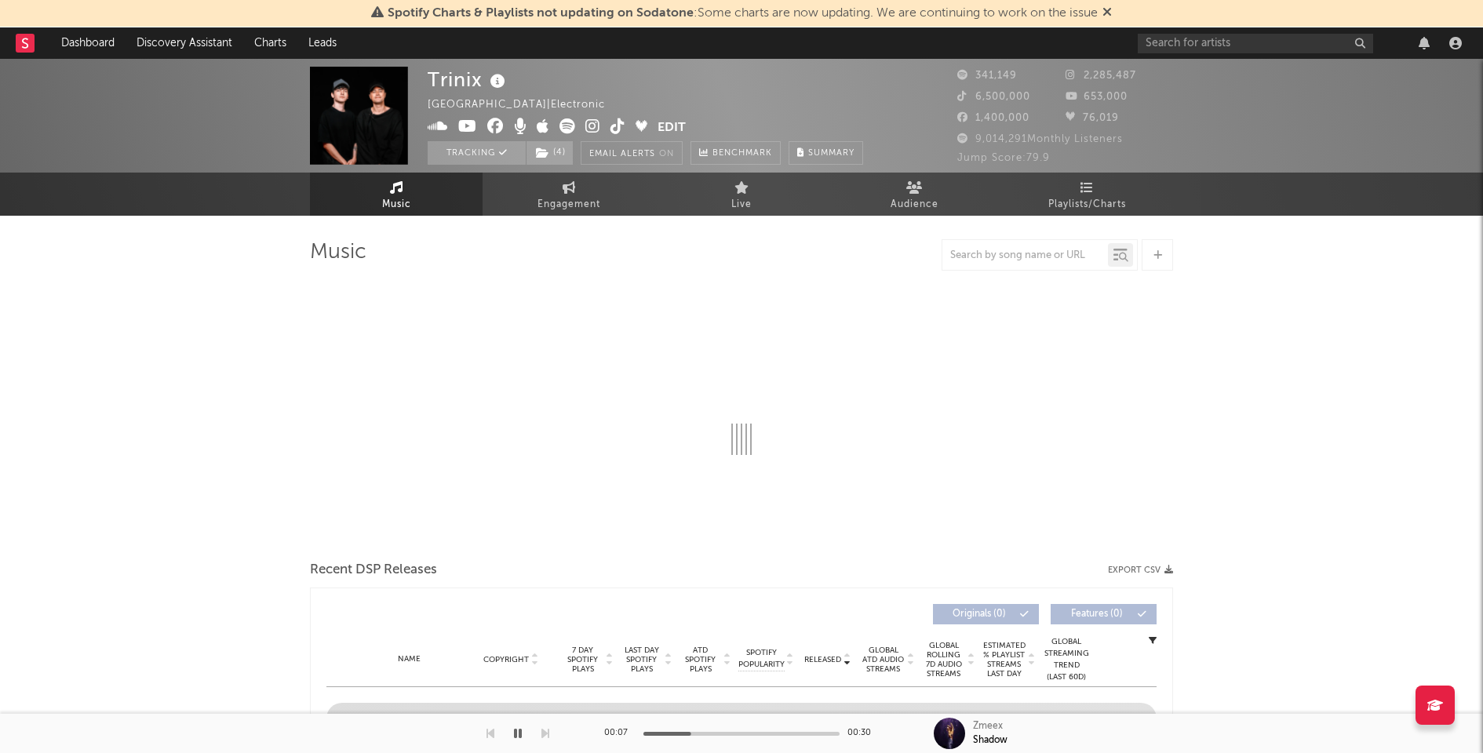
click at [520, 733] on div at bounding box center [274, 733] width 549 height 39
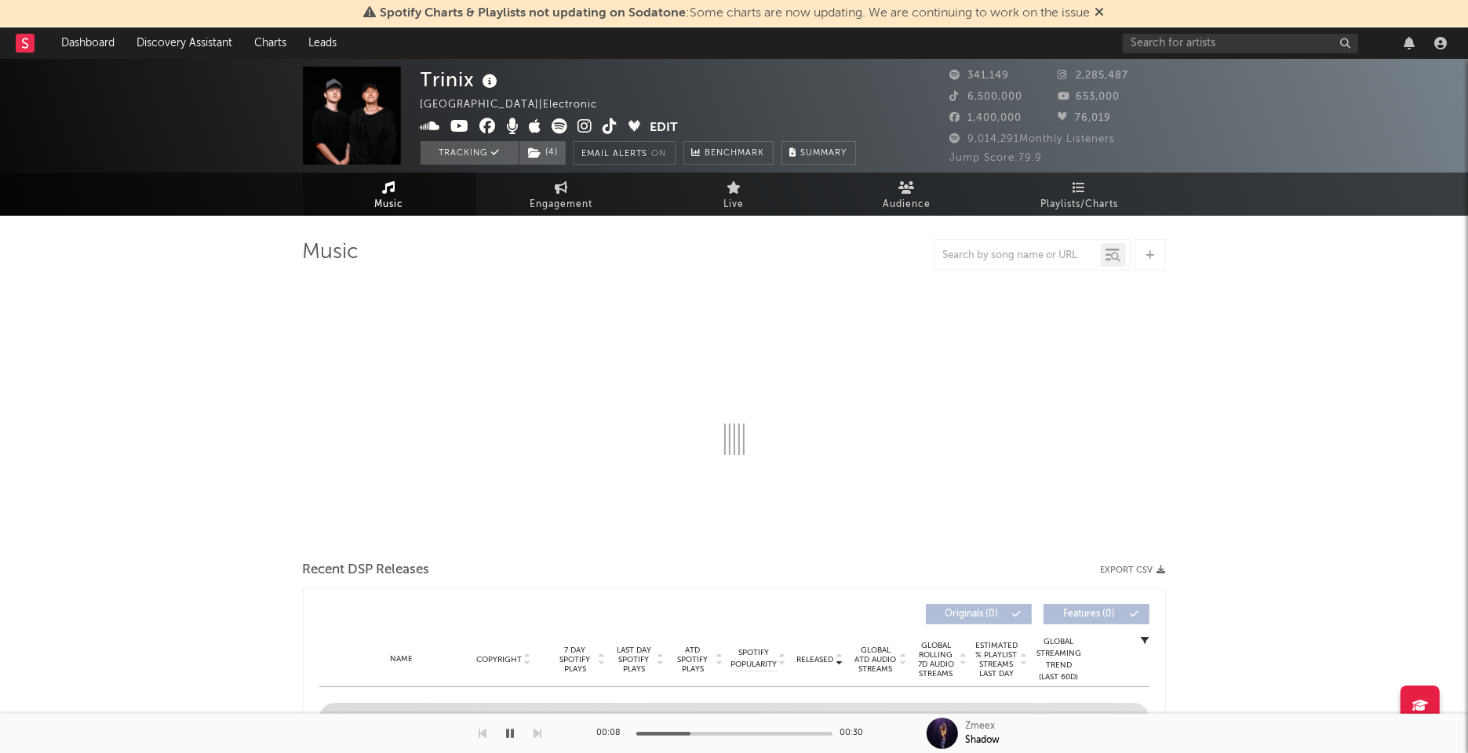
click at [512, 730] on icon "button" at bounding box center [511, 733] width 8 height 13
select select "6m"
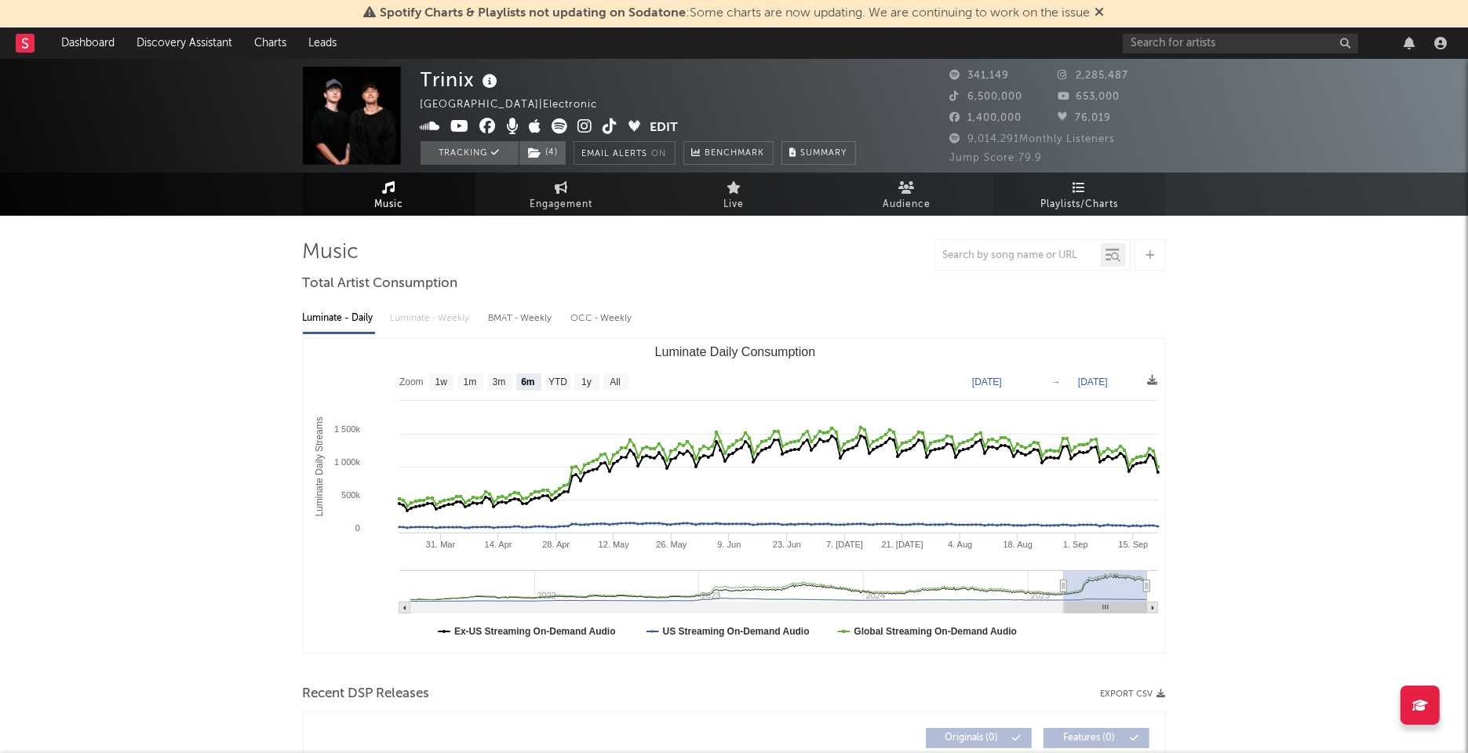
click at [1098, 192] on link "Playlists/Charts" at bounding box center [1079, 194] width 173 height 43
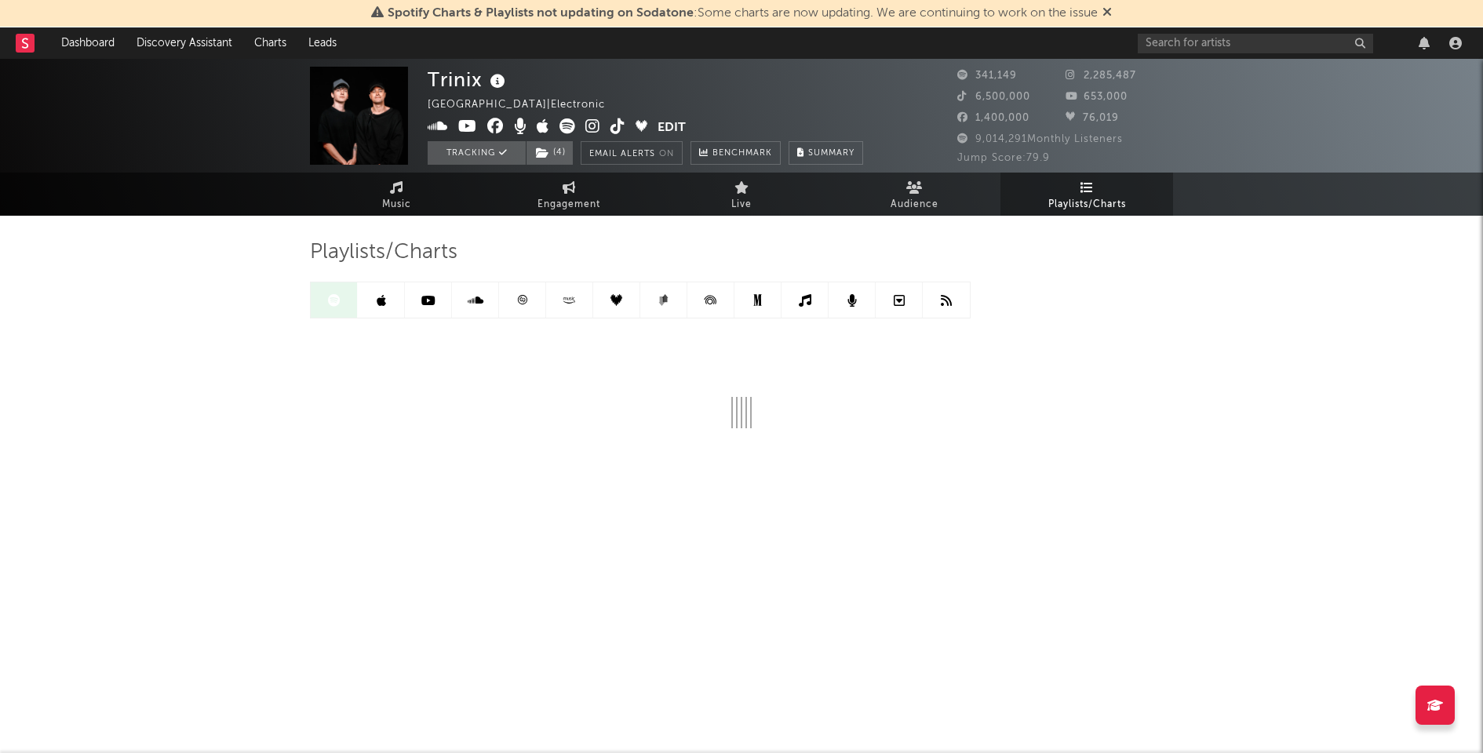
click at [520, 297] on icon at bounding box center [522, 299] width 9 height 9
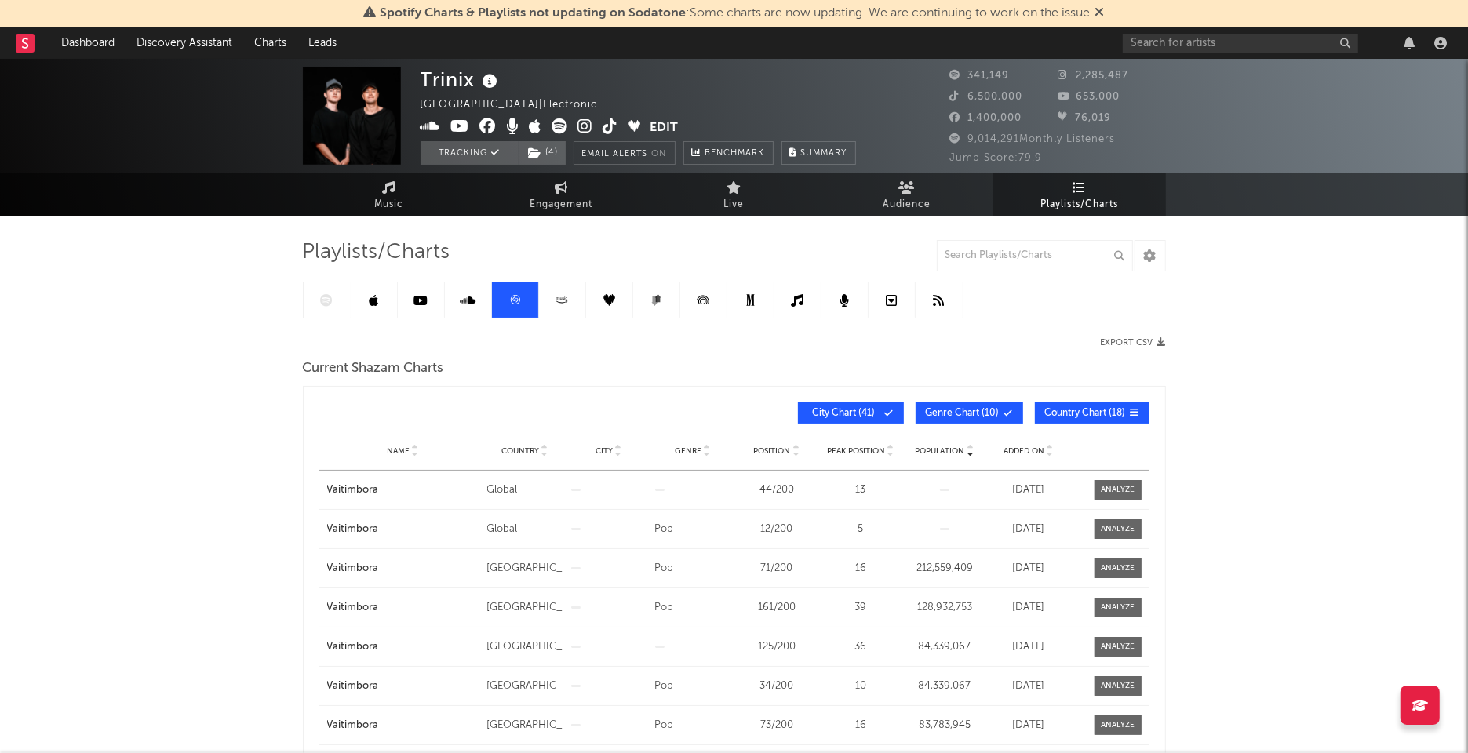
click at [1029, 450] on span "Added On" at bounding box center [1024, 450] width 41 height 9
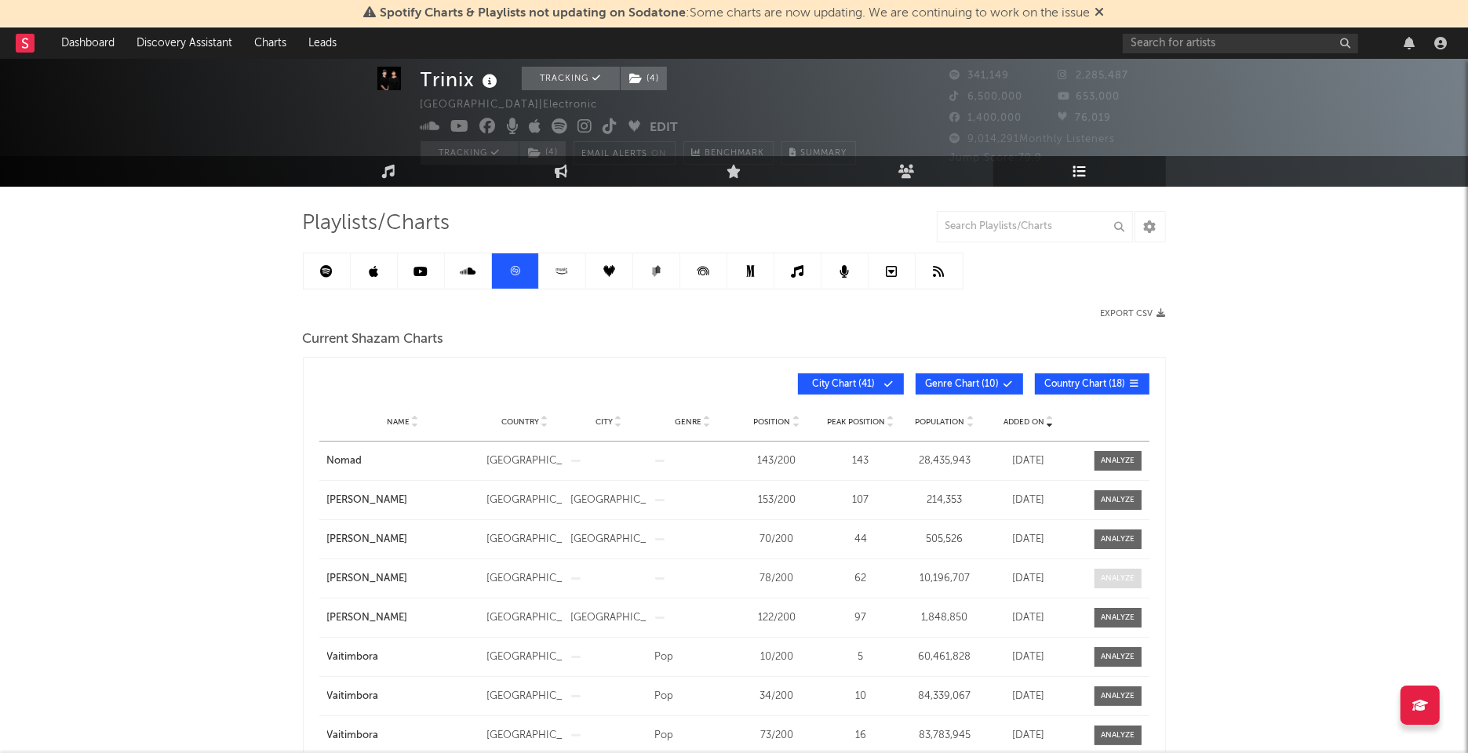
click at [1135, 569] on span at bounding box center [1118, 579] width 47 height 20
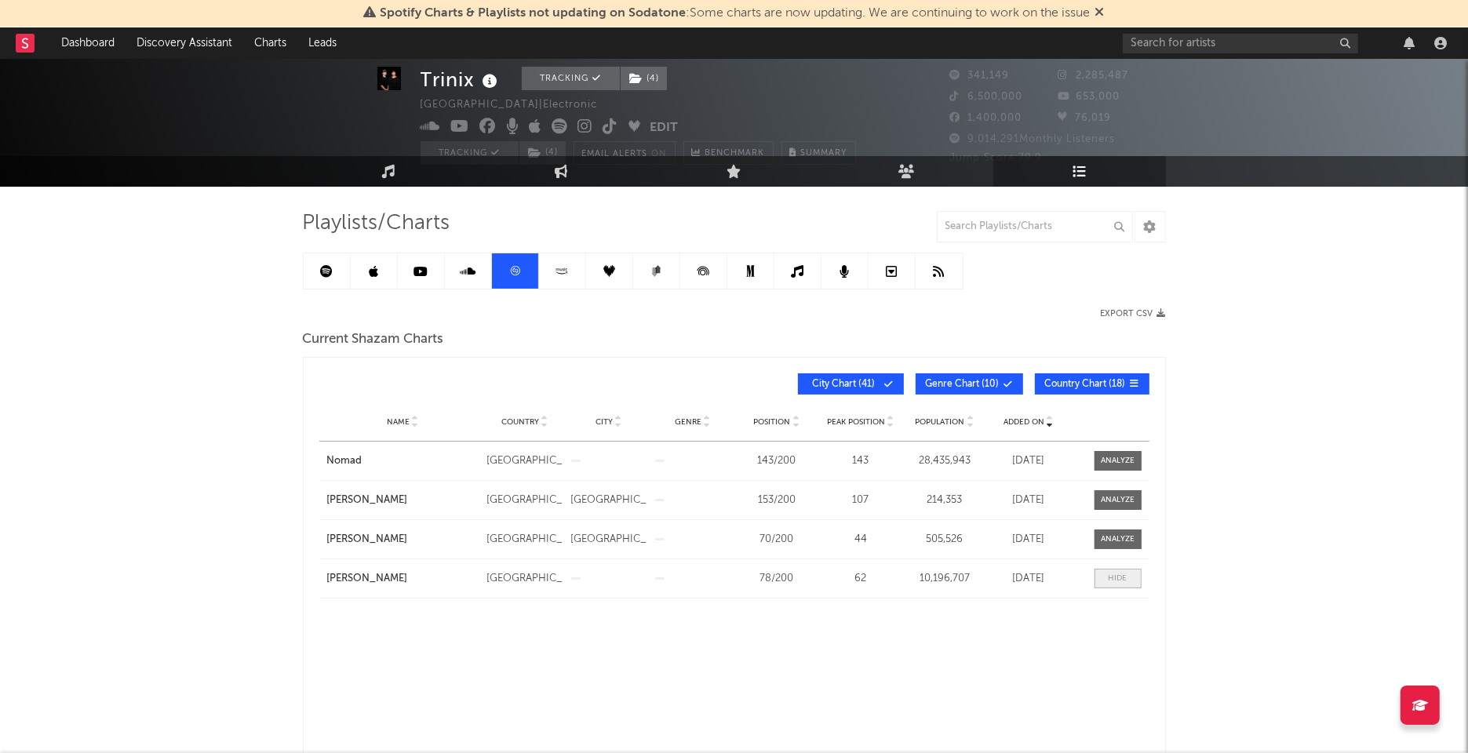
select select "All"
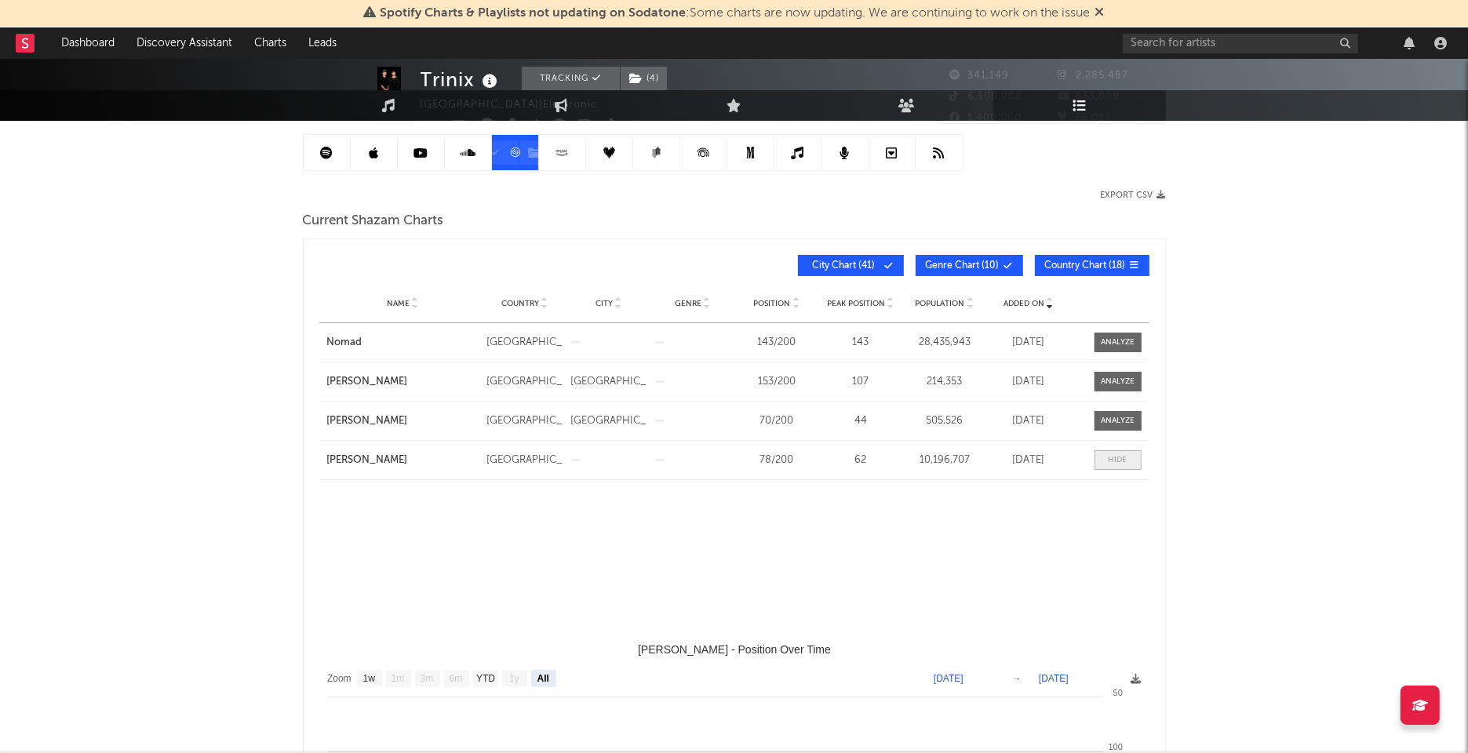
select select "1w"
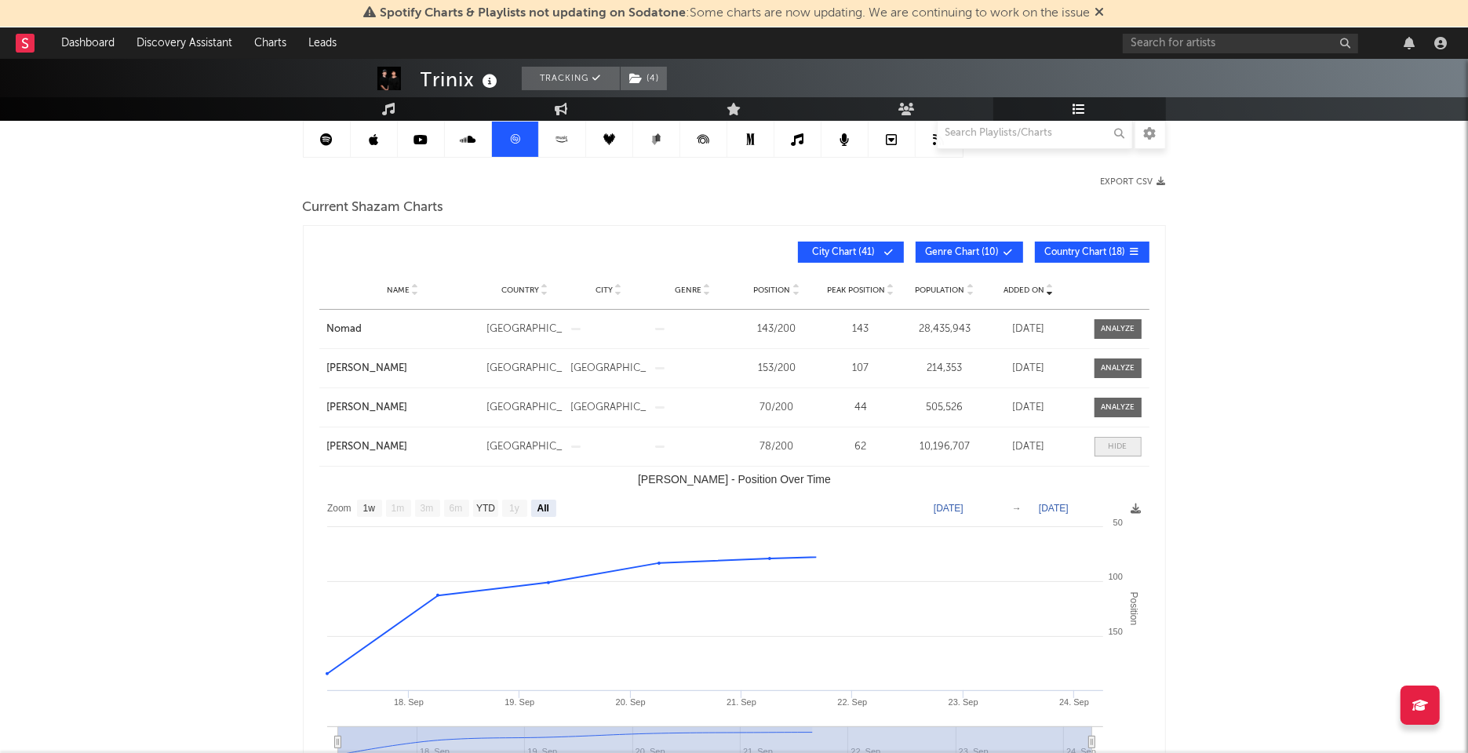
scroll to position [162, 0]
click at [1111, 442] on div at bounding box center [1118, 446] width 19 height 12
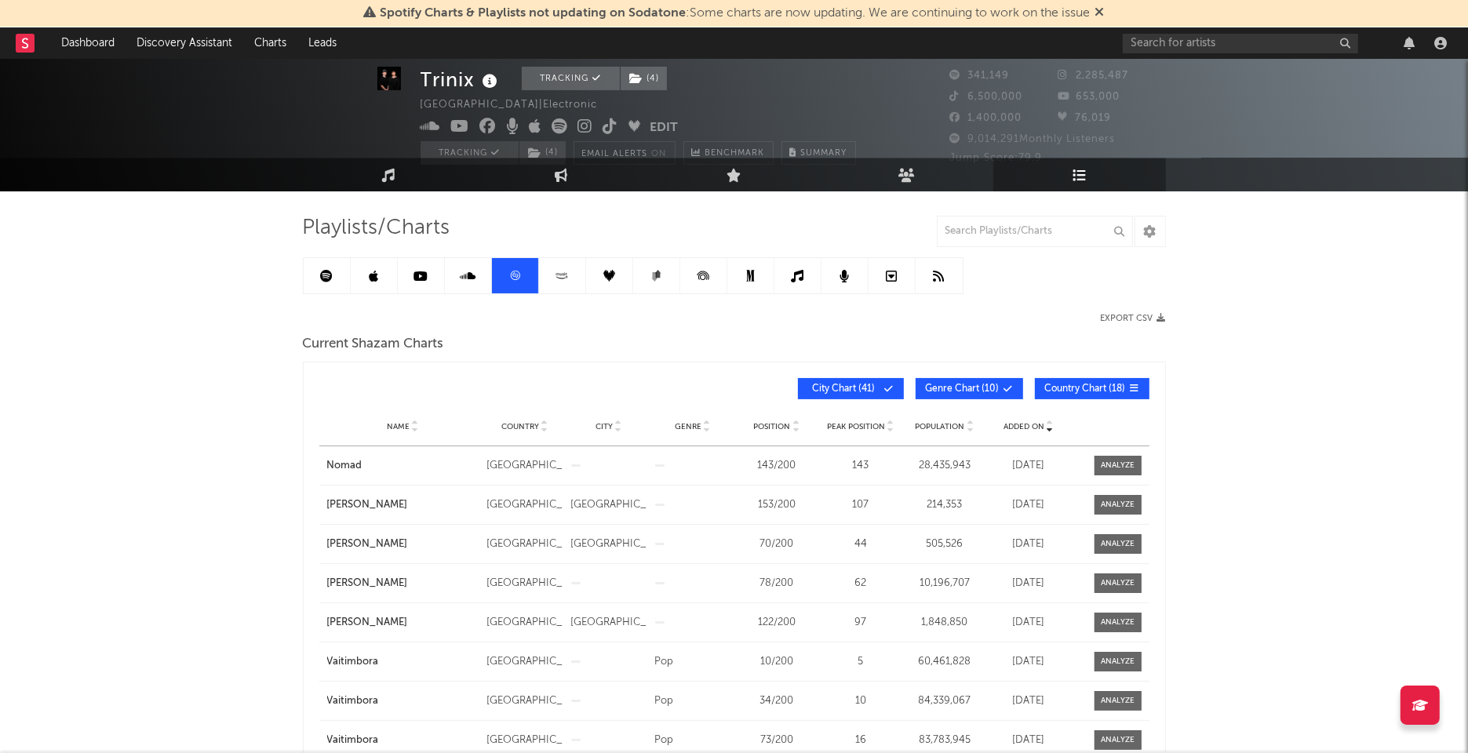
scroll to position [24, 0]
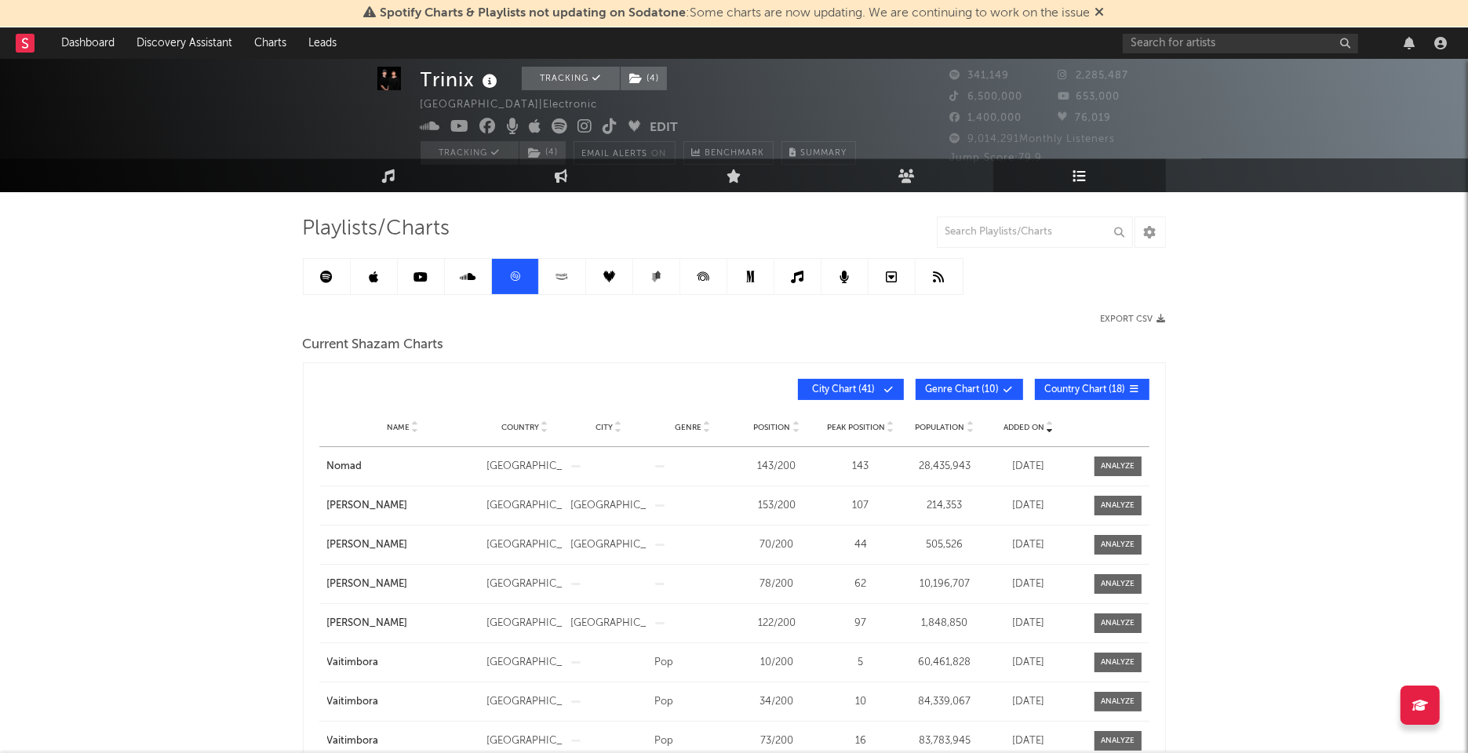
click at [328, 268] on link at bounding box center [327, 276] width 47 height 35
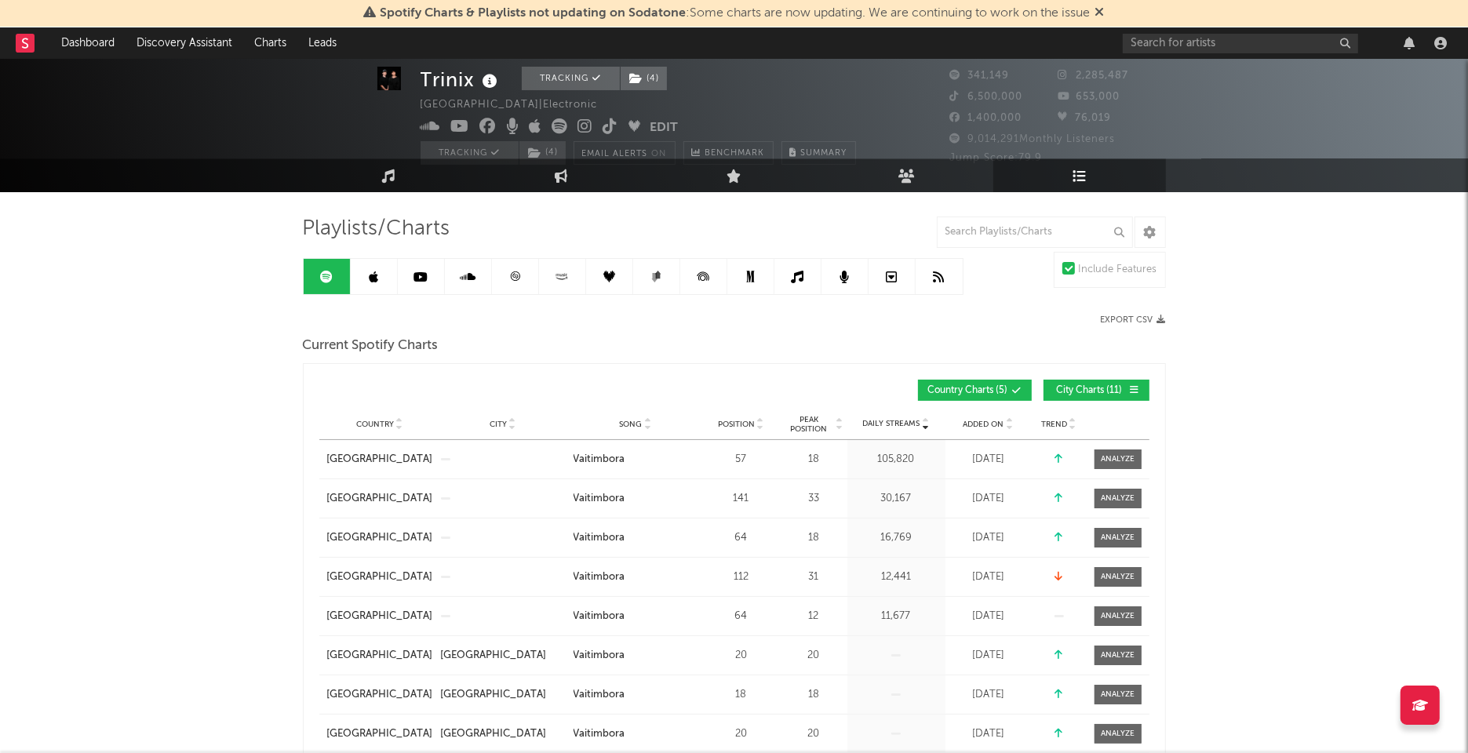
click at [993, 422] on span "Added On" at bounding box center [984, 424] width 41 height 9
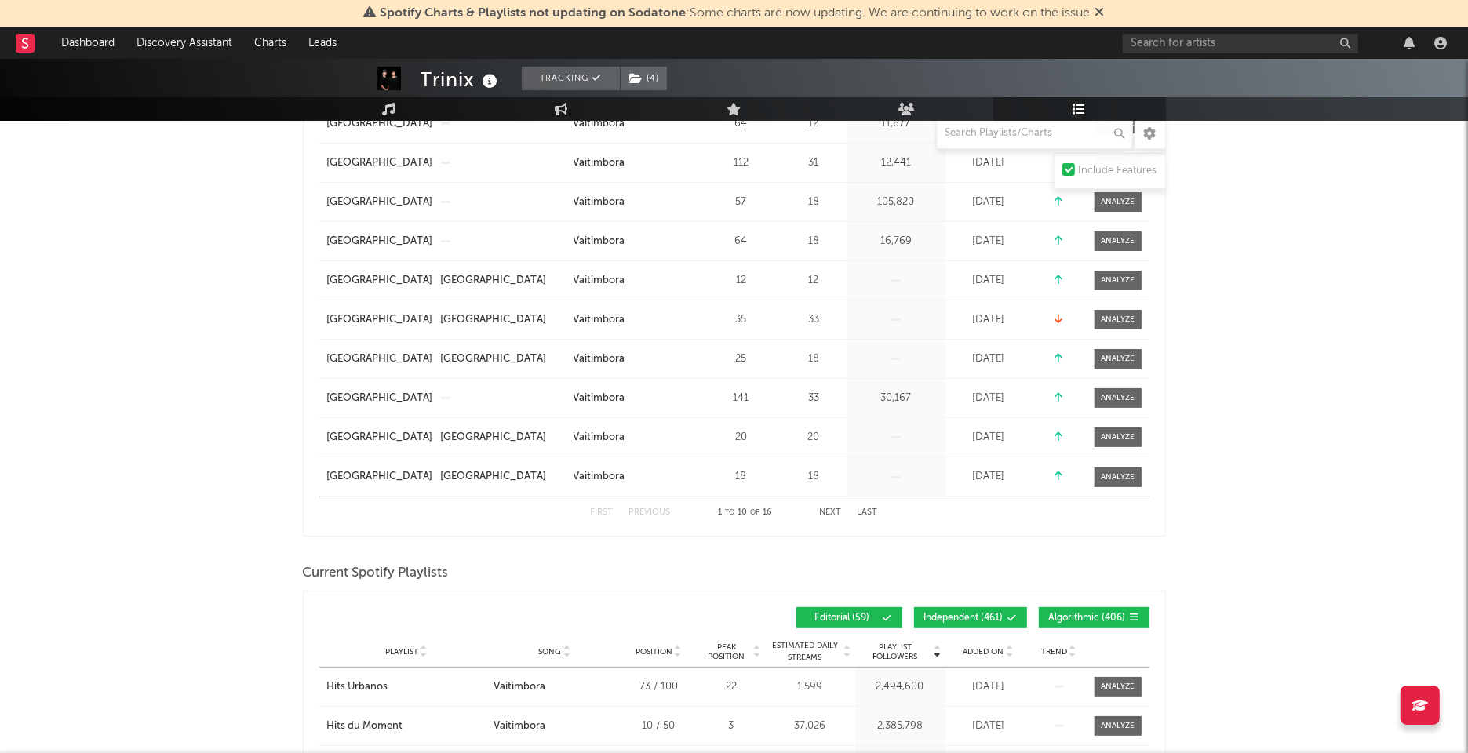
scroll to position [773, 0]
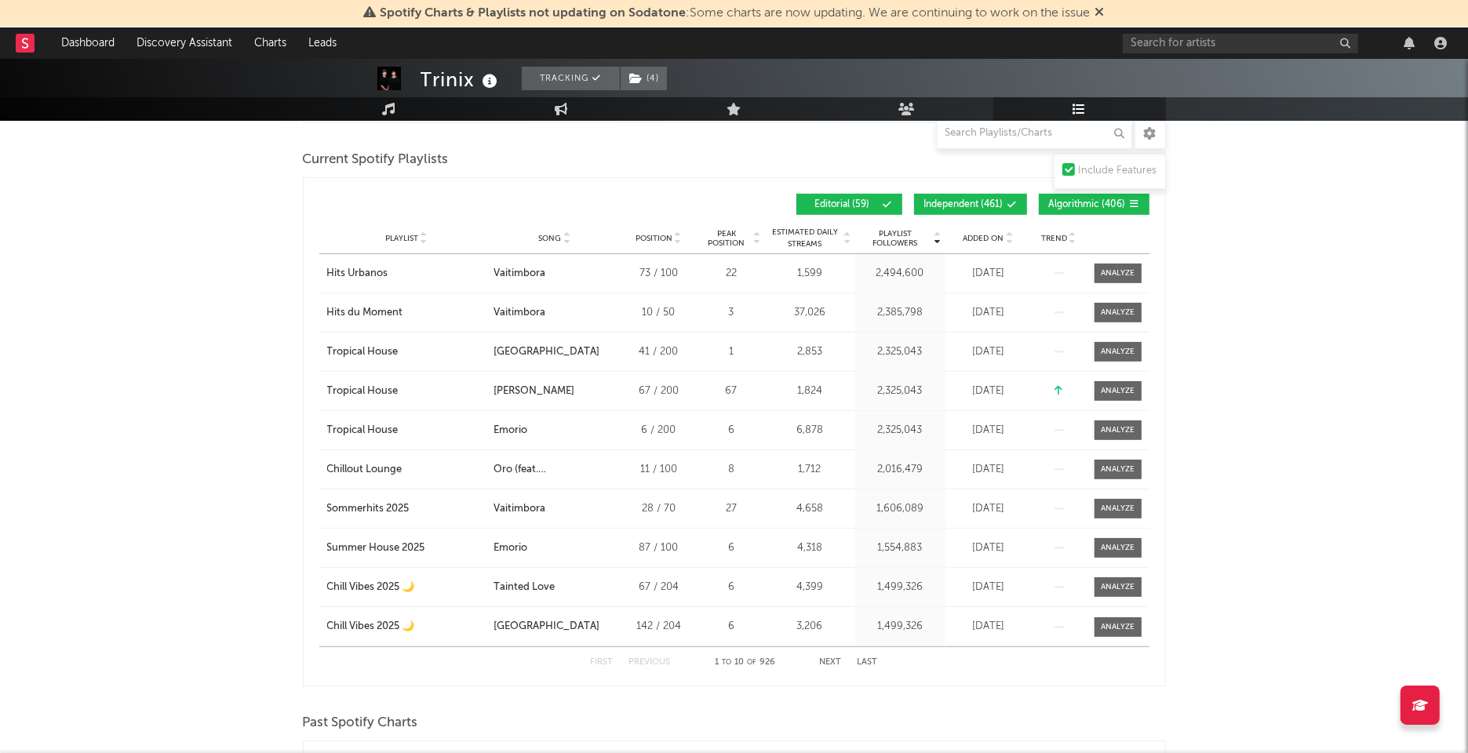
click at [979, 238] on span "Added On" at bounding box center [984, 238] width 41 height 9
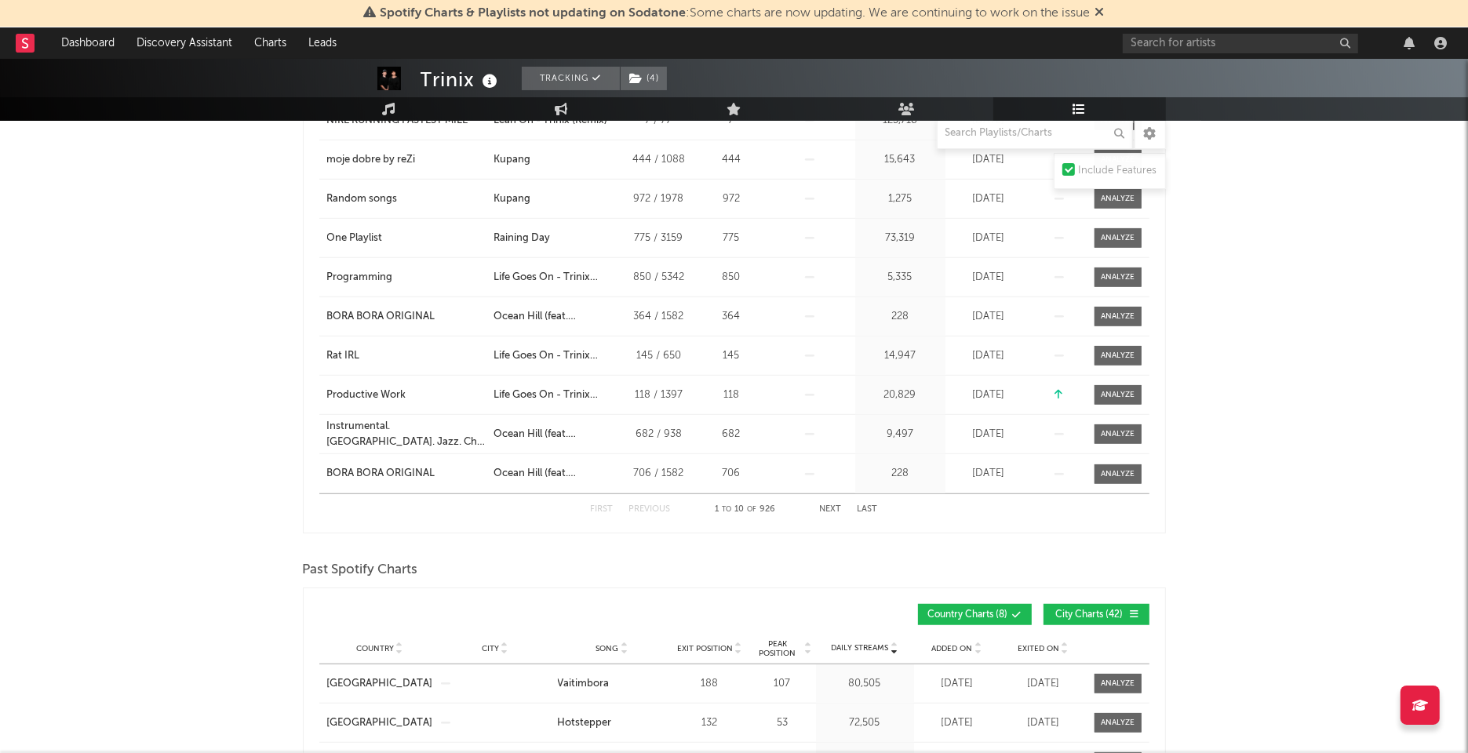
scroll to position [935, 0]
